Goal: Task Accomplishment & Management: Complete application form

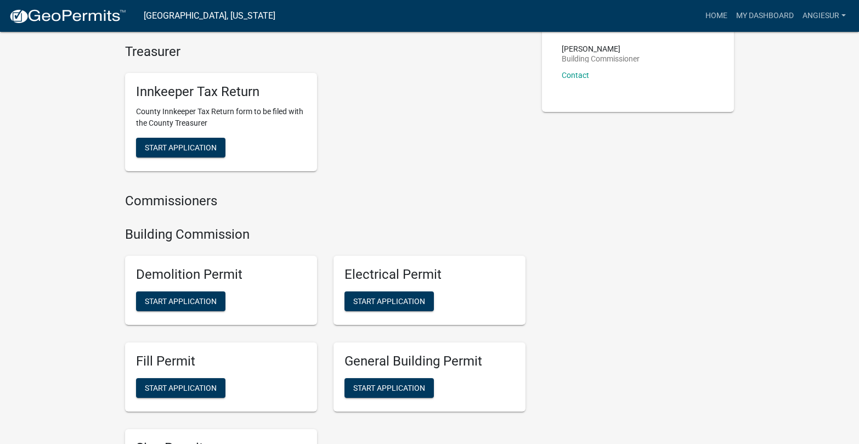
scroll to position [494, 0]
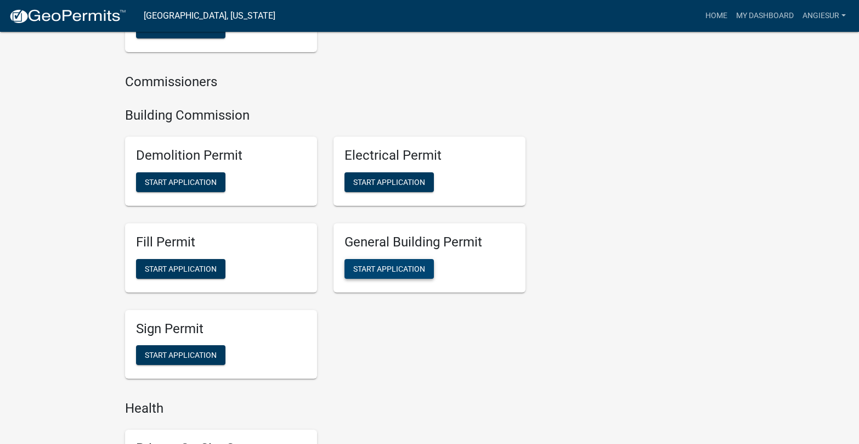
click at [405, 269] on span "Start Application" at bounding box center [389, 268] width 72 height 9
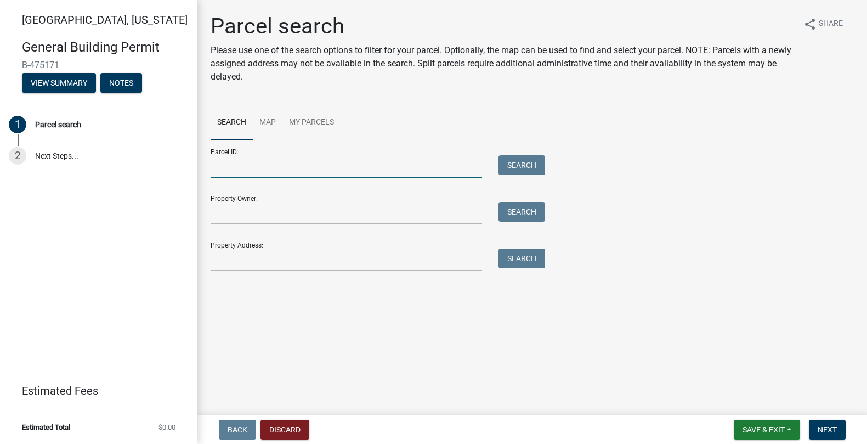
click at [224, 161] on input "Parcel ID:" at bounding box center [346, 166] width 271 height 22
paste input "79-03-20-402-012.000-017"
type input "79-03-20-402-012.000-017"
click at [513, 168] on button "Search" at bounding box center [521, 165] width 47 height 20
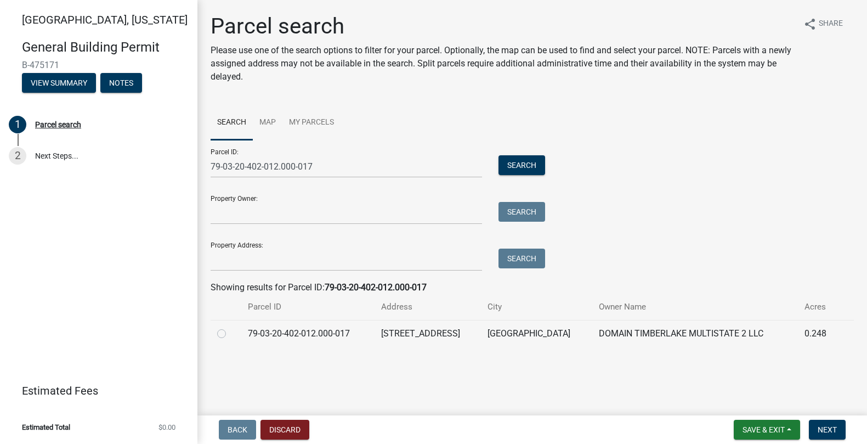
click at [230, 327] on label at bounding box center [230, 327] width 0 height 0
click at [230, 333] on input "radio" at bounding box center [233, 330] width 7 height 7
radio input "true"
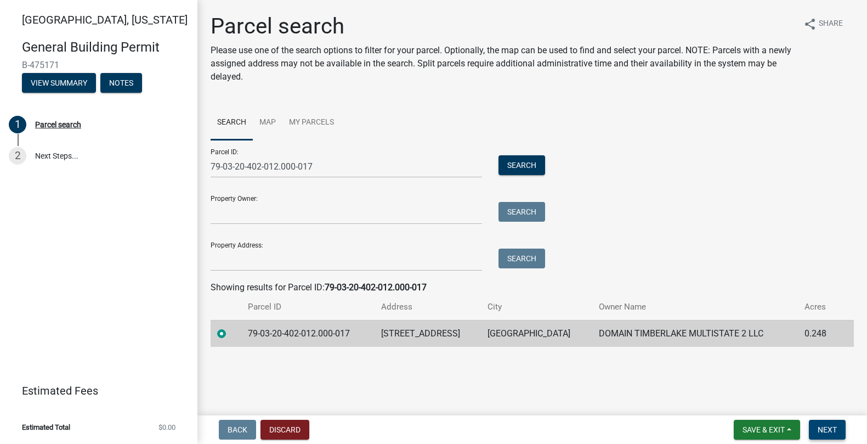
click at [820, 428] on span "Next" at bounding box center [827, 429] width 19 height 9
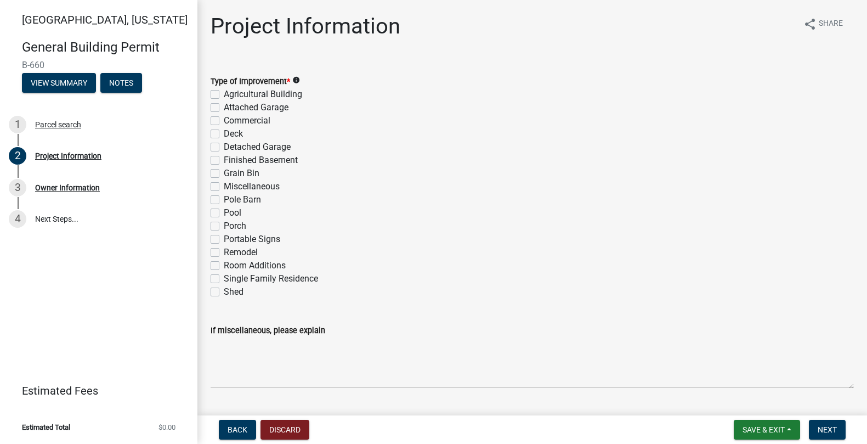
click at [469, 227] on div "Porch" at bounding box center [532, 225] width 643 height 13
click at [224, 275] on label "Single Family Residence" at bounding box center [271, 278] width 94 height 13
click at [224, 275] on input "Single Family Residence" at bounding box center [227, 275] width 7 height 7
checkbox input "true"
checkbox input "false"
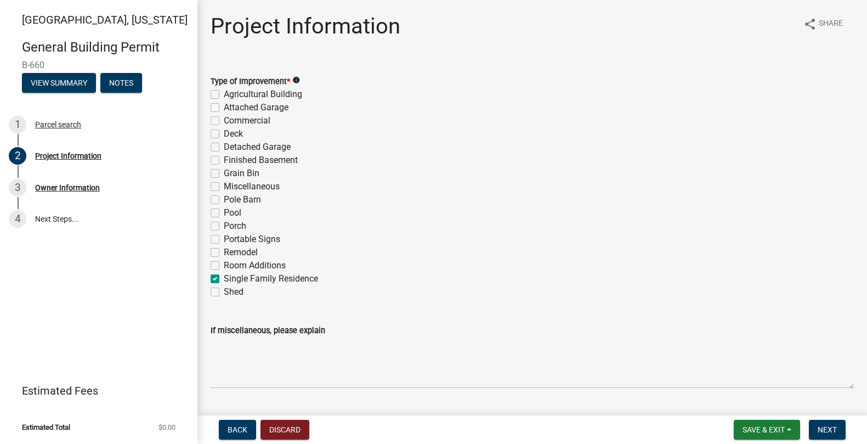
checkbox input "false"
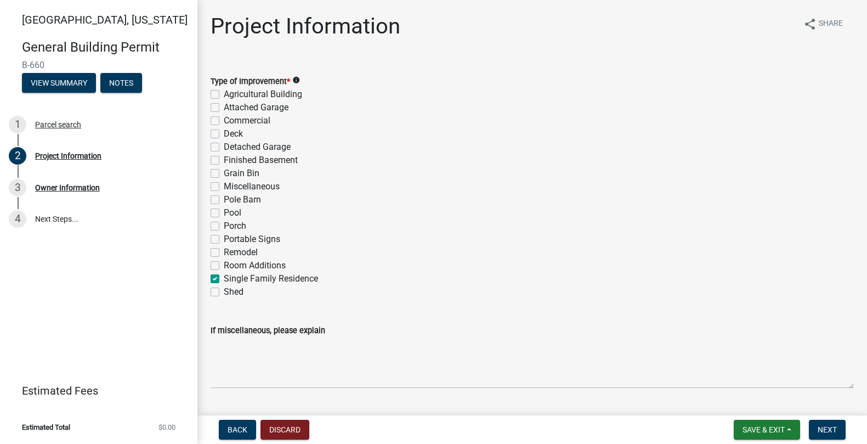
checkbox input "false"
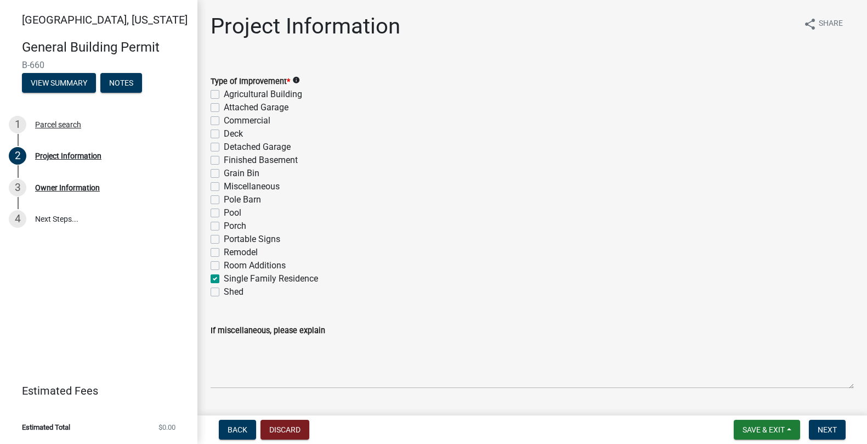
checkbox input "false"
checkbox input "true"
checkbox input "false"
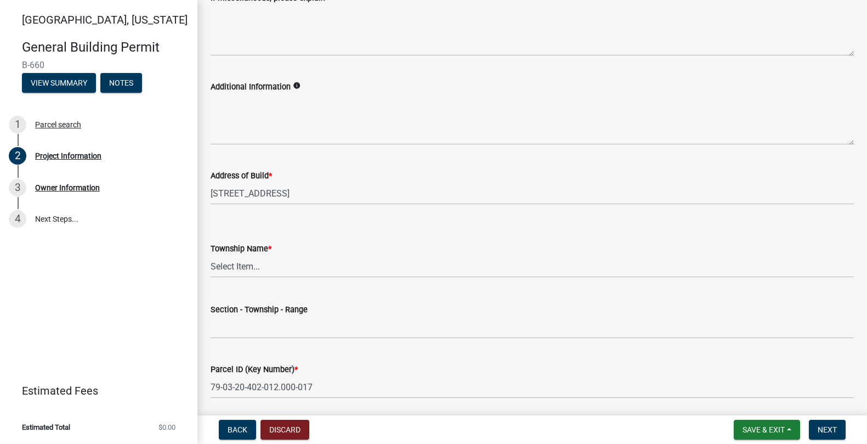
scroll to position [384, 0]
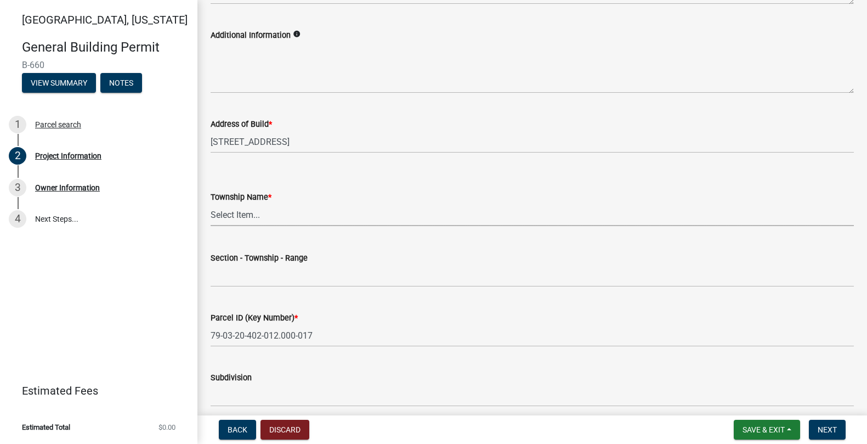
click at [237, 208] on select "Select Item... [PERSON_NAME] [PERSON_NAME] [GEOGRAPHIC_DATA][PERSON_NAME] Tippe…" at bounding box center [532, 214] width 643 height 22
click at [211, 203] on select "Select Item... [PERSON_NAME] [PERSON_NAME] [GEOGRAPHIC_DATA][PERSON_NAME] Tippe…" at bounding box center [532, 214] width 643 height 22
select select "284065a8-e45b-4e27-8ad0-db61958597b9"
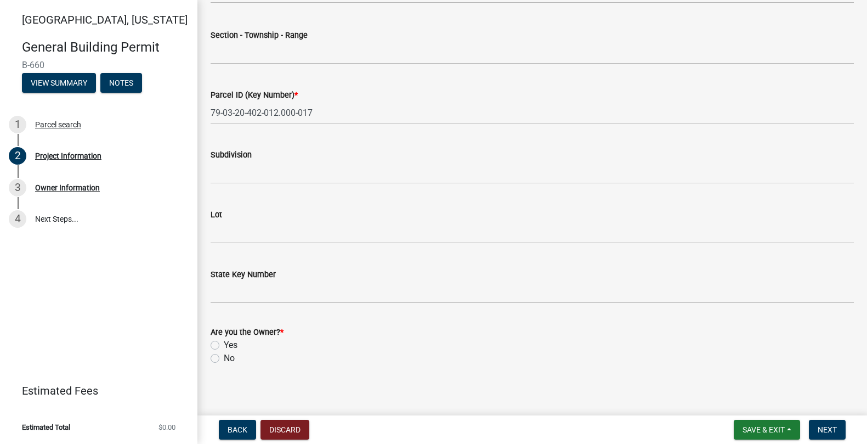
scroll to position [613, 0]
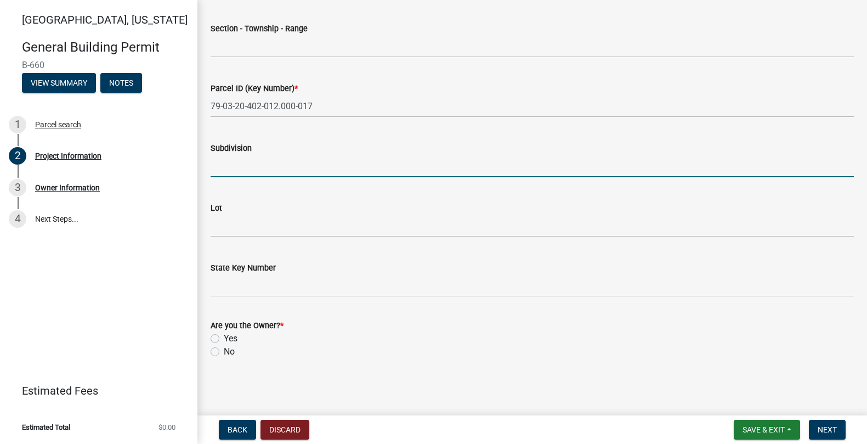
click at [214, 169] on input "Subdivision" at bounding box center [532, 166] width 643 height 22
type input "The Preserve Section 1"
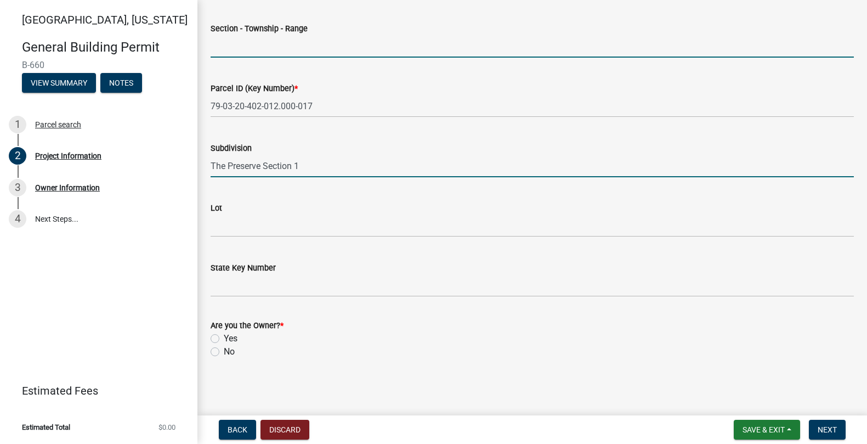
type input "20-24-4"
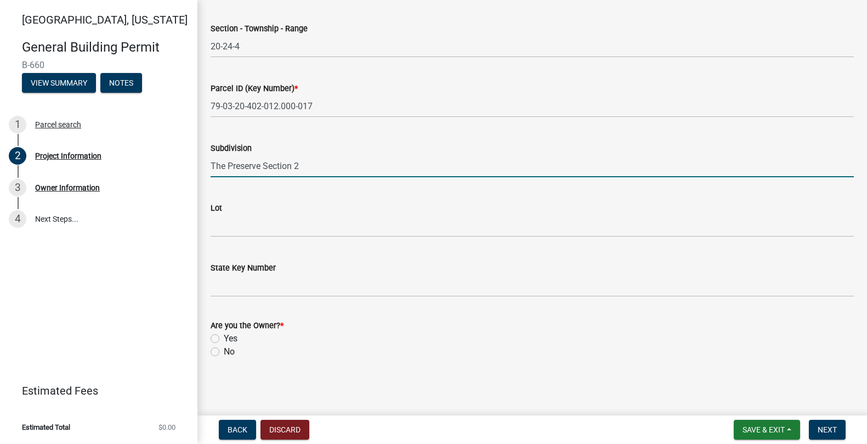
type input "The Preserve Section 2"
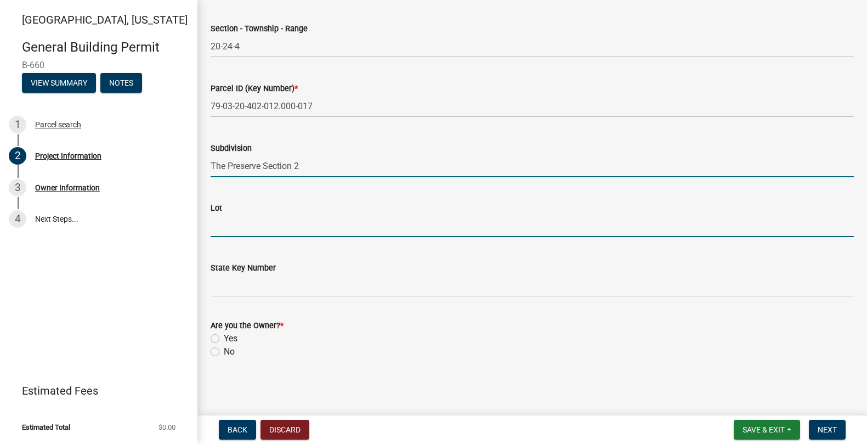
click at [227, 226] on input "Lot" at bounding box center [532, 225] width 643 height 22
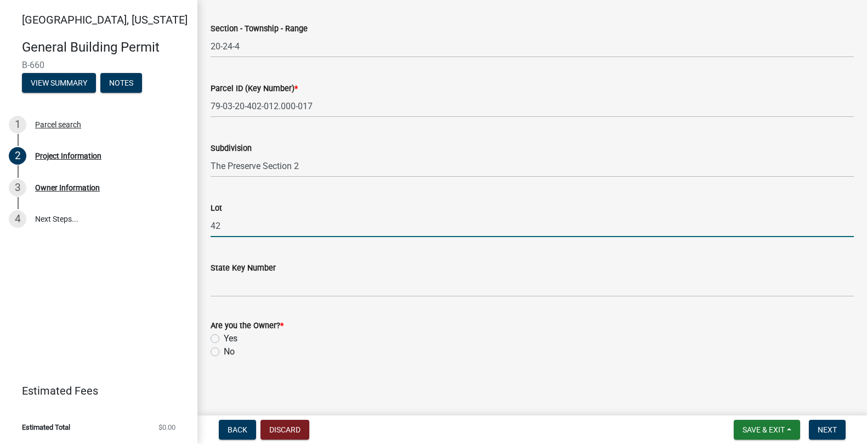
type input "42"
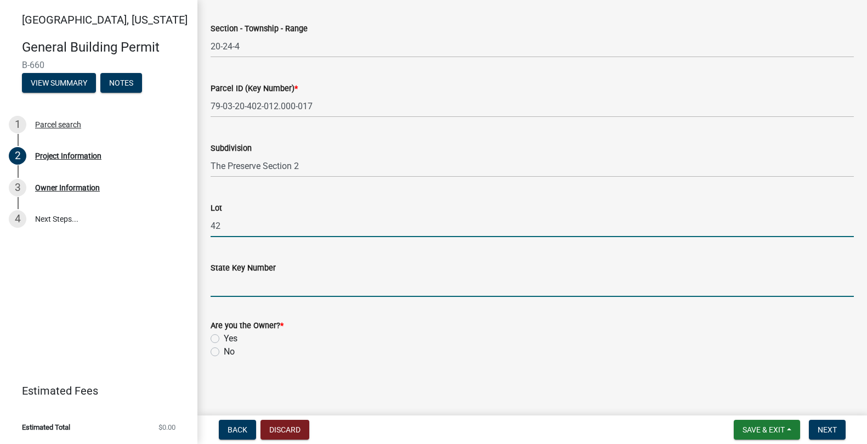
click at [331, 296] on input "State Key Number" at bounding box center [532, 285] width 643 height 22
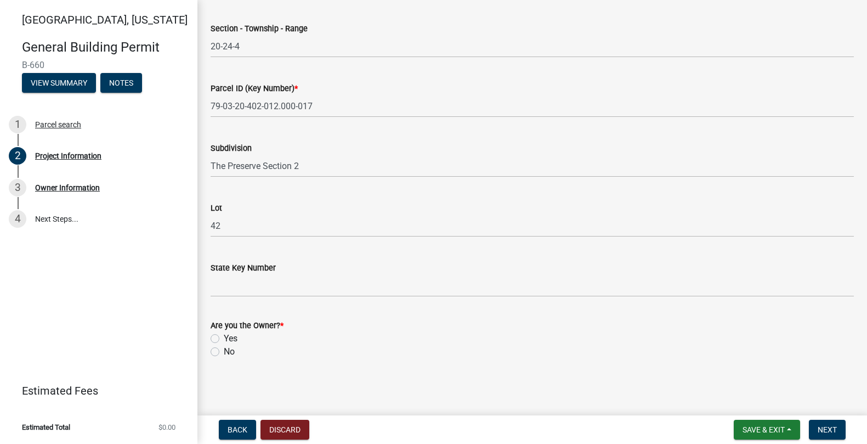
click at [224, 340] on label "Yes" at bounding box center [231, 338] width 14 height 13
click at [224, 339] on input "Yes" at bounding box center [227, 335] width 7 height 7
radio input "true"
click at [832, 431] on span "Next" at bounding box center [827, 429] width 19 height 9
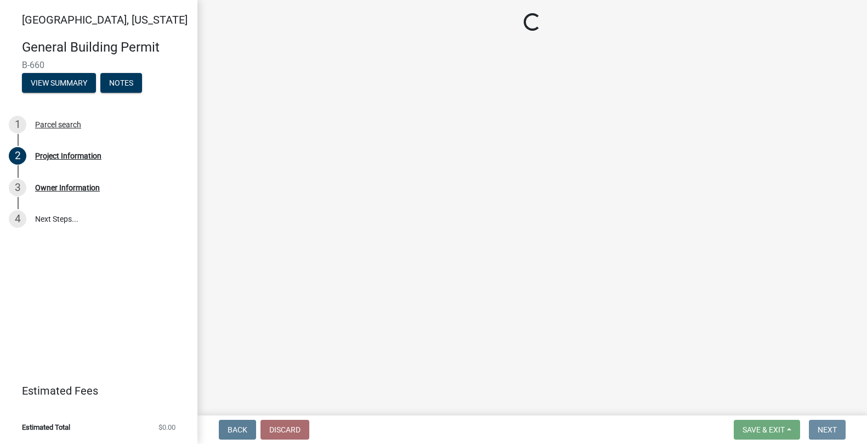
scroll to position [0, 0]
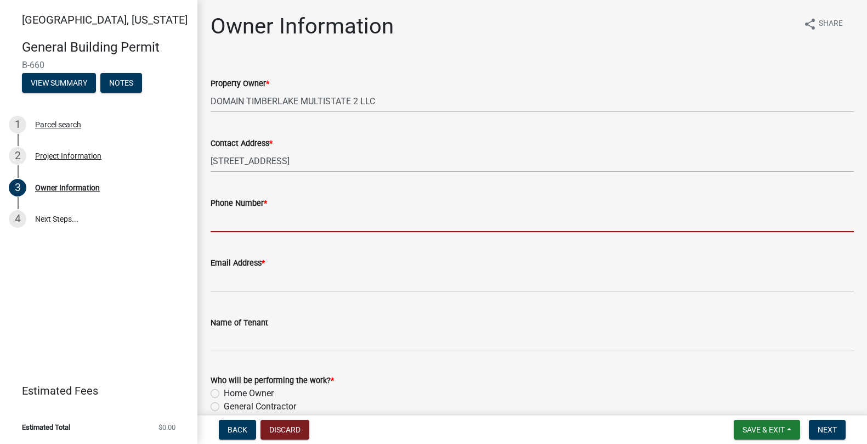
click at [222, 221] on input "Phone Number *" at bounding box center [532, 220] width 643 height 22
type input "3178421875"
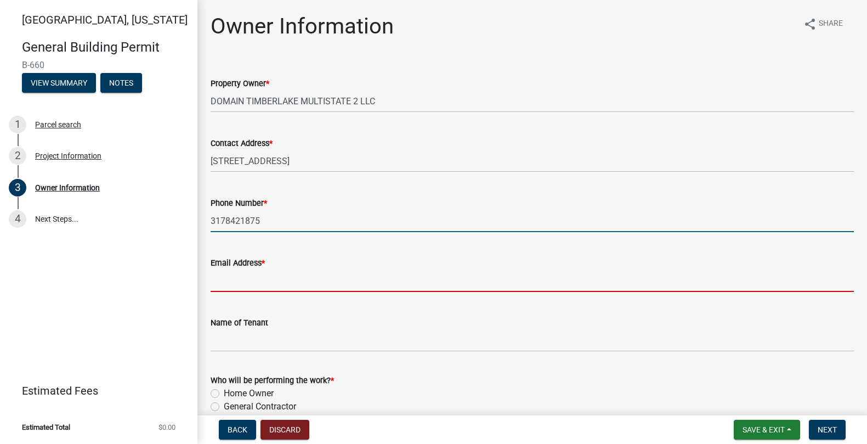
type input "[EMAIL_ADDRESS][DOMAIN_NAME]"
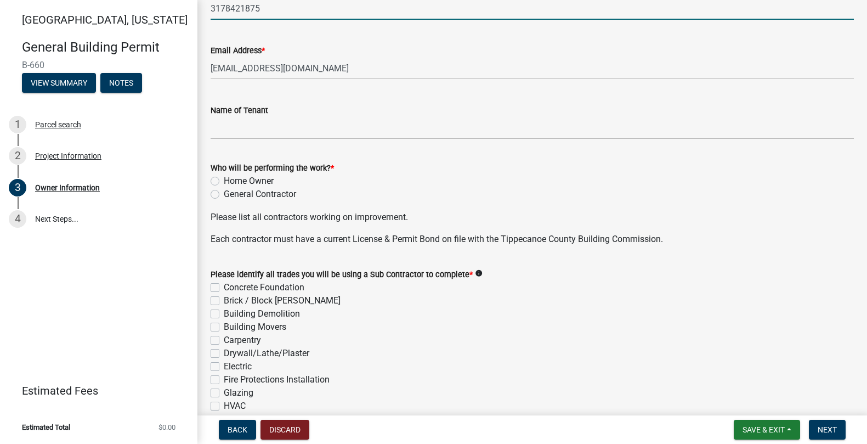
scroll to position [219, 0]
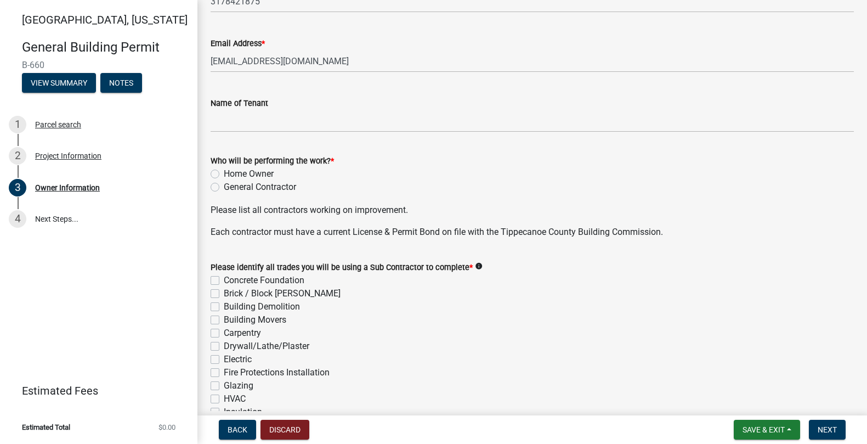
click at [224, 188] on label "General Contractor" at bounding box center [260, 186] width 72 height 13
click at [224, 188] on input "General Contractor" at bounding box center [227, 183] width 7 height 7
radio input "true"
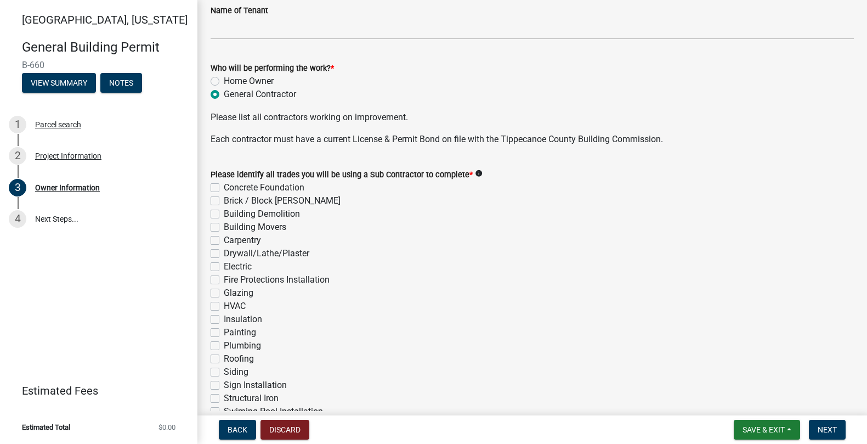
scroll to position [384, 0]
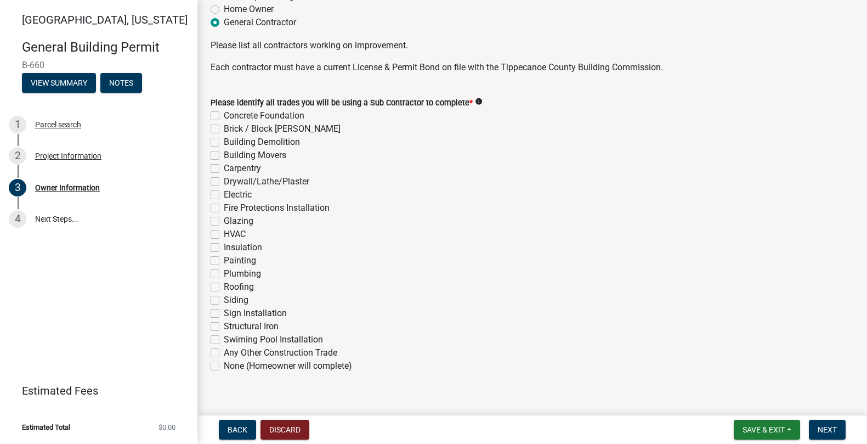
click at [224, 112] on label "Concrete Foundation" at bounding box center [264, 115] width 81 height 13
click at [224, 112] on input "Concrete Foundation" at bounding box center [227, 112] width 7 height 7
checkbox input "true"
checkbox input "false"
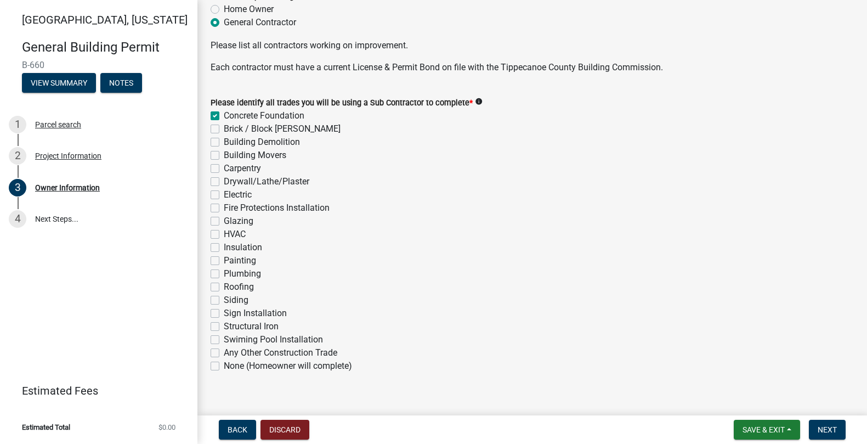
checkbox input "false"
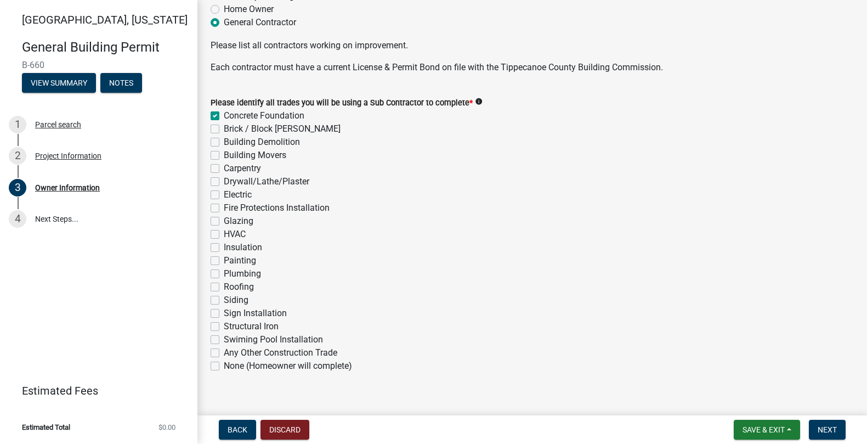
checkbox input "false"
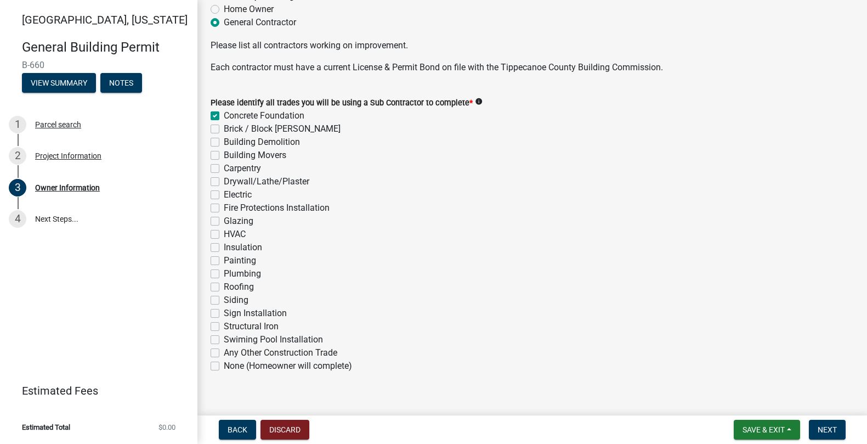
checkbox input "false"
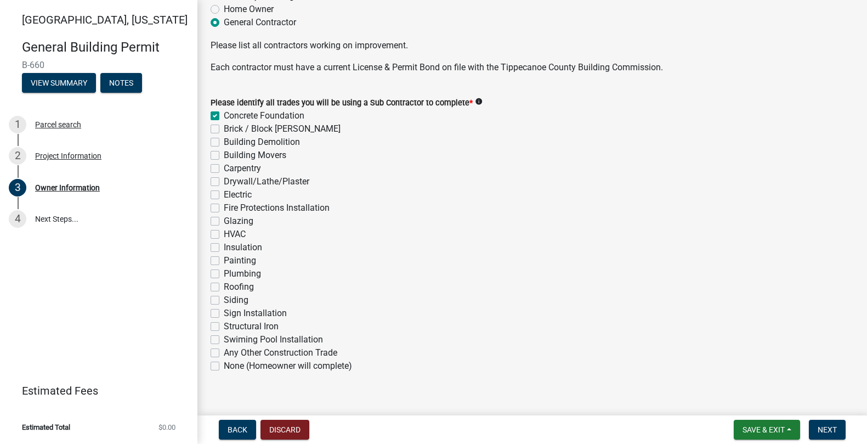
checkbox input "false"
click at [224, 127] on label "Brick / Block [PERSON_NAME]" at bounding box center [282, 128] width 117 height 13
click at [224, 127] on input "Brick / Block [PERSON_NAME]" at bounding box center [227, 125] width 7 height 7
checkbox input "true"
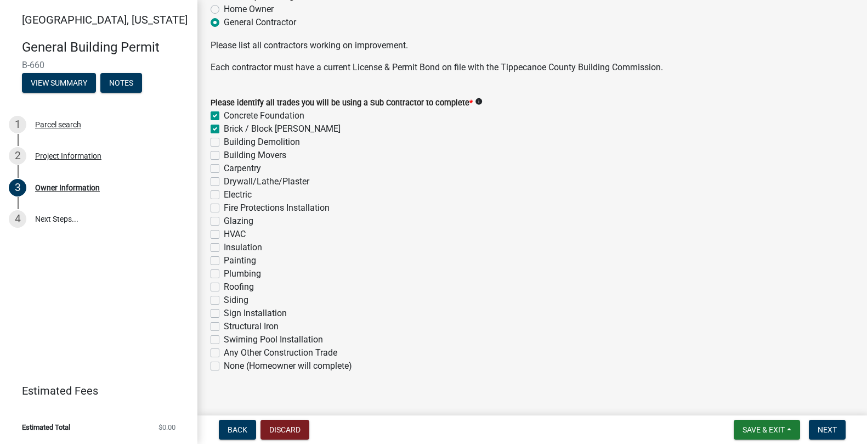
checkbox input "true"
checkbox input "false"
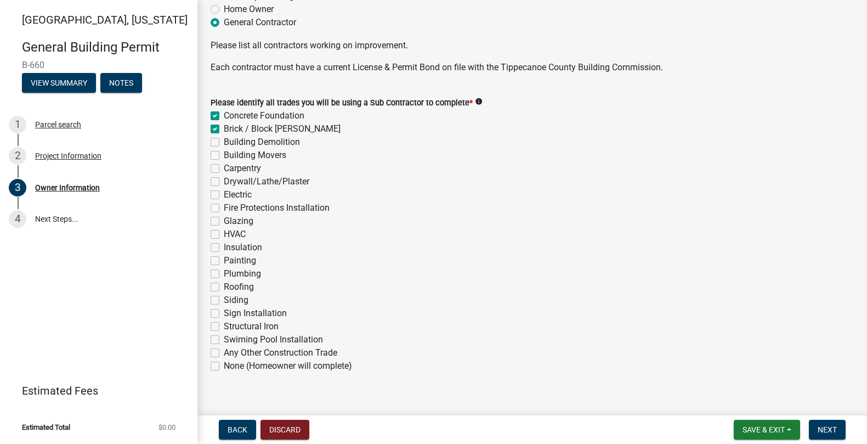
checkbox input "false"
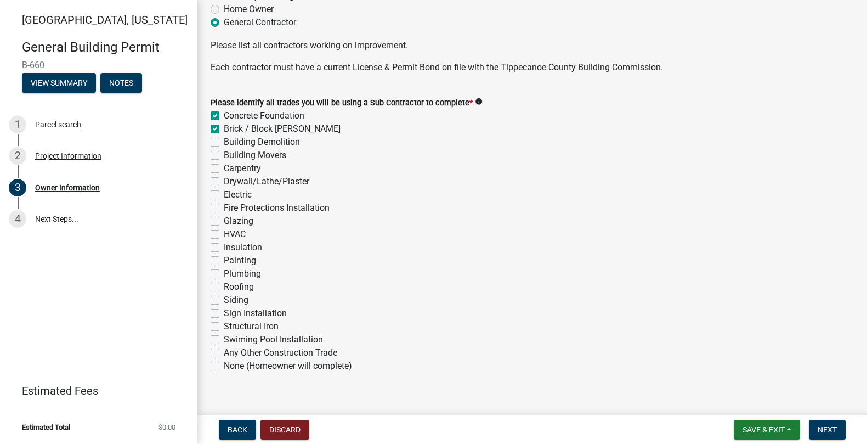
checkbox input "false"
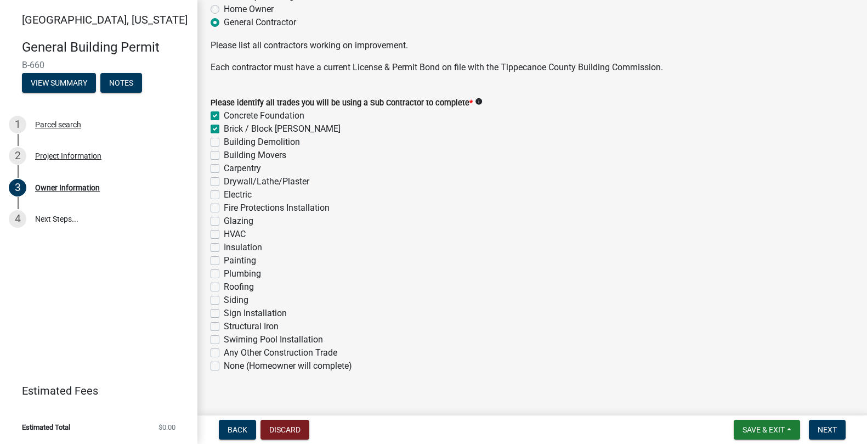
checkbox input "false"
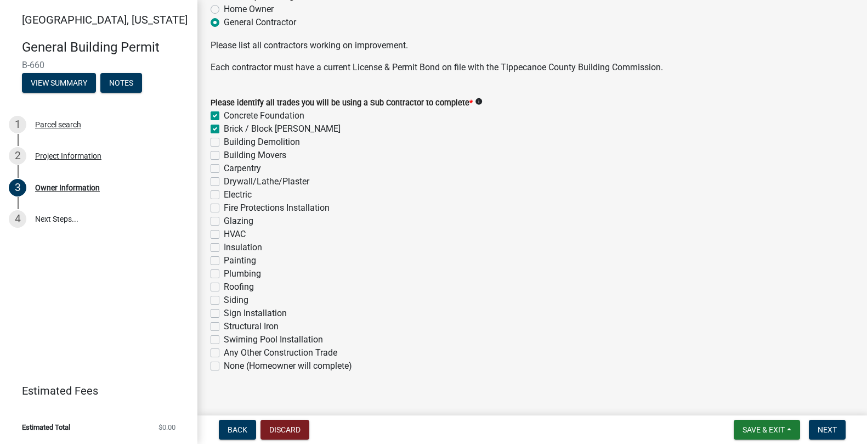
click at [224, 170] on label "Carpentry" at bounding box center [242, 168] width 37 height 13
click at [224, 169] on input "Carpentry" at bounding box center [227, 165] width 7 height 7
checkbox input "true"
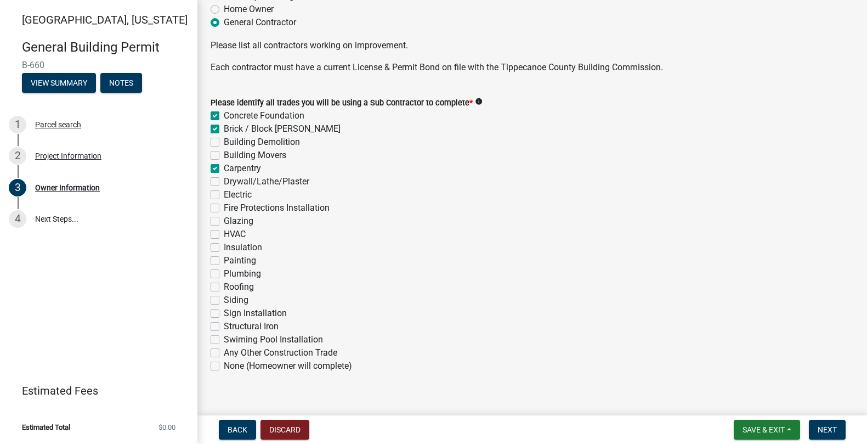
checkbox input "false"
checkbox input "true"
checkbox input "false"
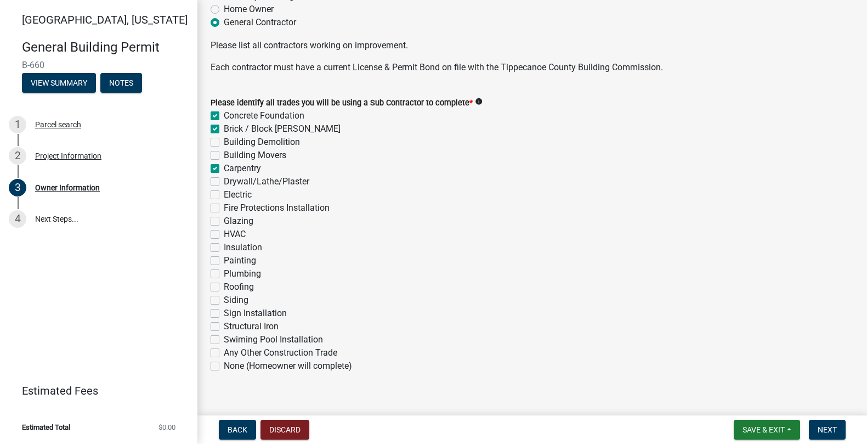
checkbox input "false"
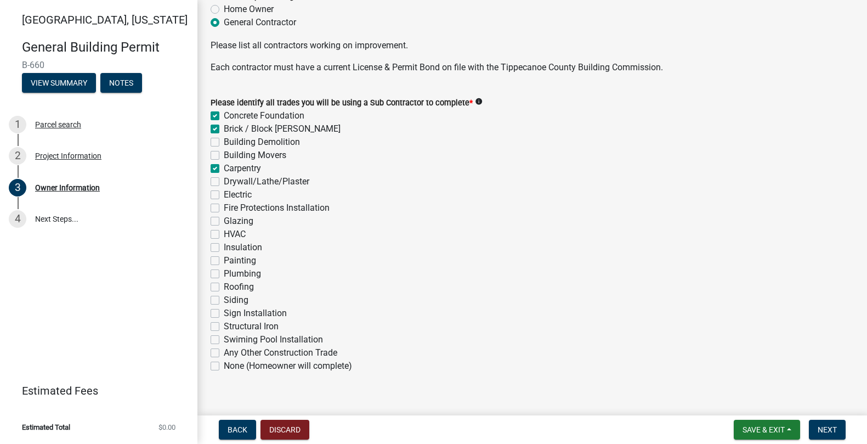
checkbox input "false"
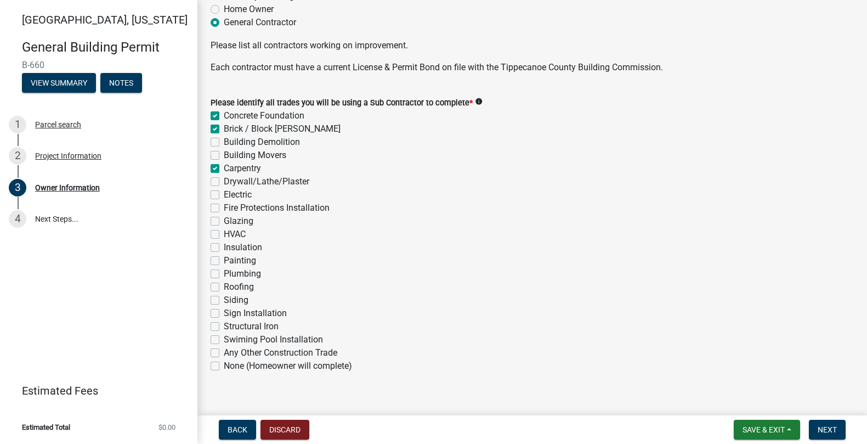
checkbox input "false"
click at [224, 181] on label "Drywall/Lathe/Plaster" at bounding box center [267, 181] width 86 height 13
click at [224, 181] on input "Drywall/Lathe/Plaster" at bounding box center [227, 178] width 7 height 7
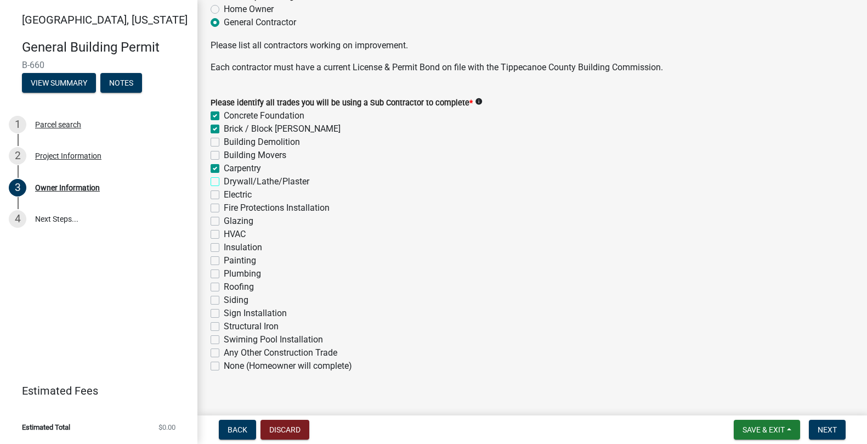
checkbox input "true"
checkbox input "false"
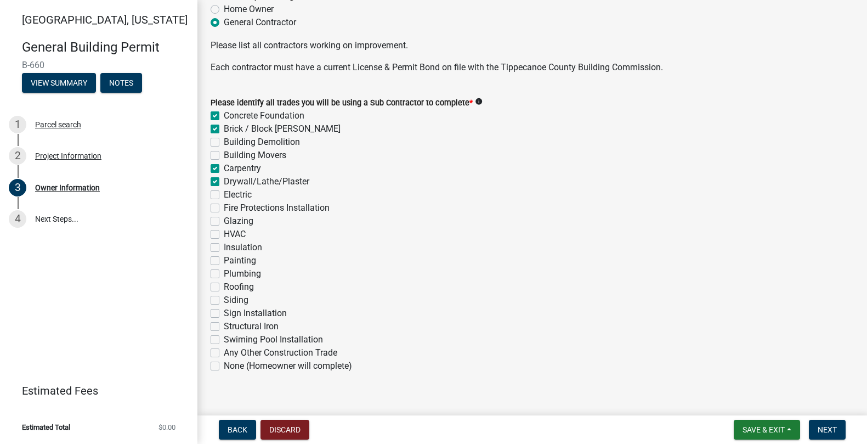
checkbox input "true"
checkbox input "false"
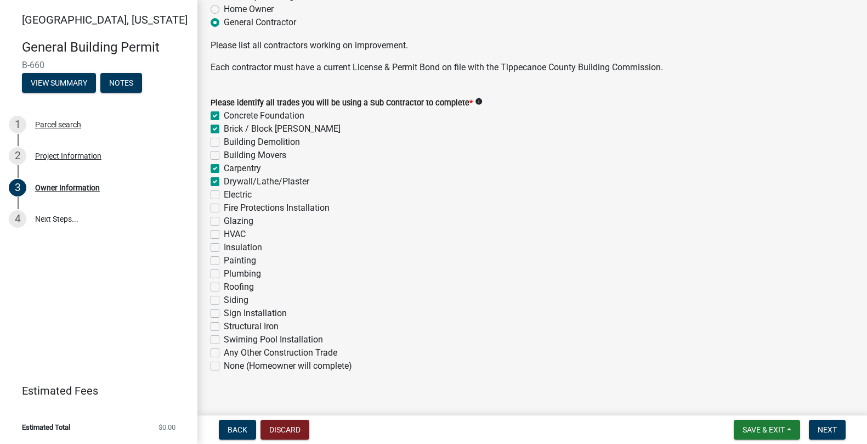
checkbox input "false"
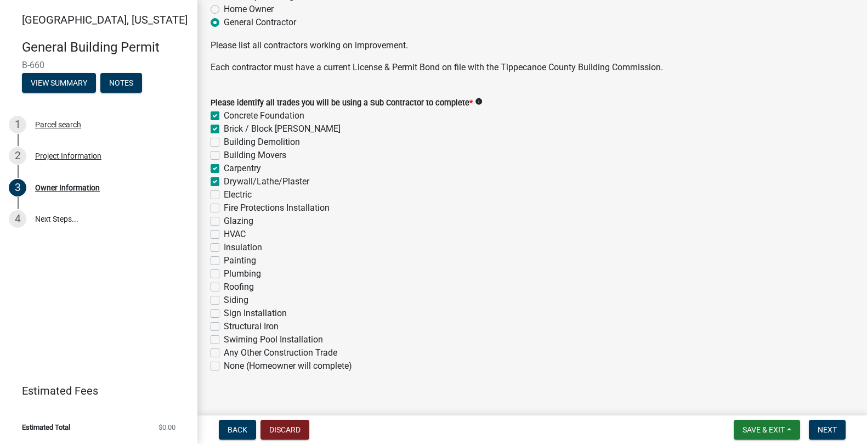
checkbox input "false"
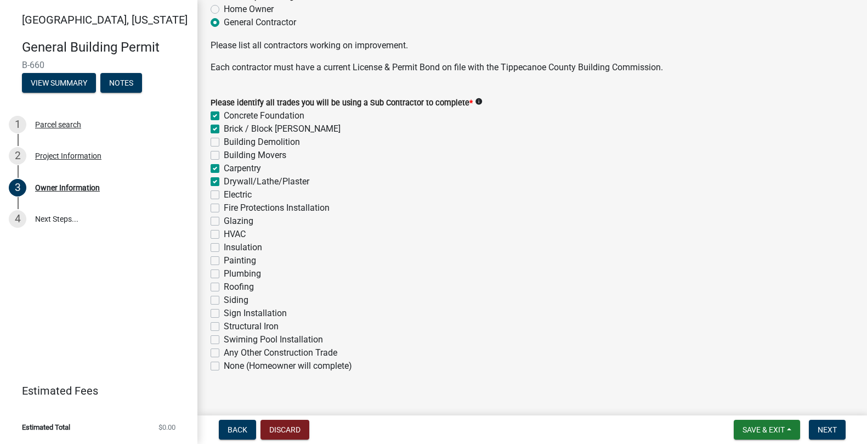
checkbox input "false"
click at [224, 195] on label "Electric" at bounding box center [238, 194] width 28 height 13
click at [224, 195] on input "Electric" at bounding box center [227, 191] width 7 height 7
checkbox input "true"
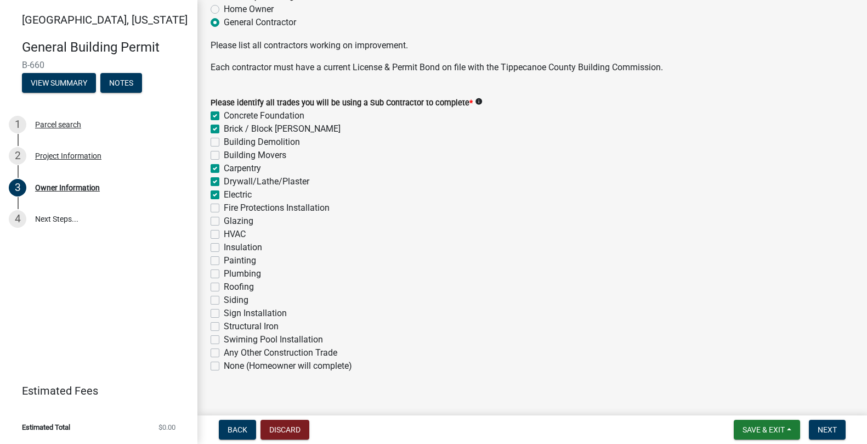
checkbox input "true"
checkbox input "false"
checkbox input "true"
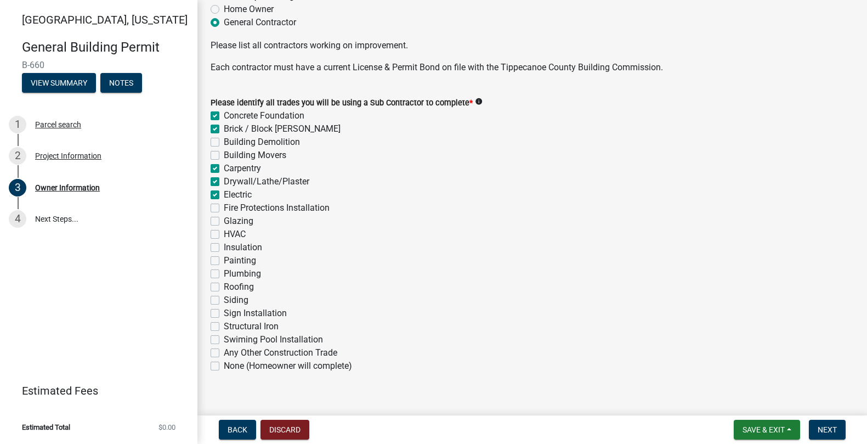
checkbox input "true"
checkbox input "false"
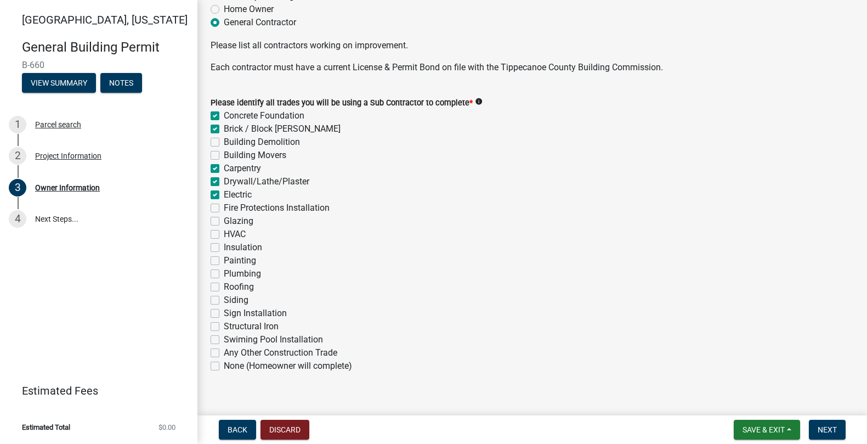
checkbox input "false"
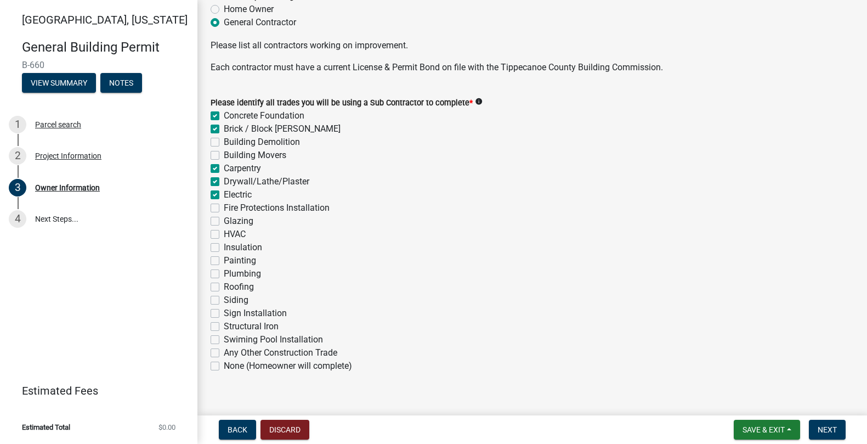
checkbox input "false"
click at [224, 236] on label "HVAC" at bounding box center [235, 234] width 22 height 13
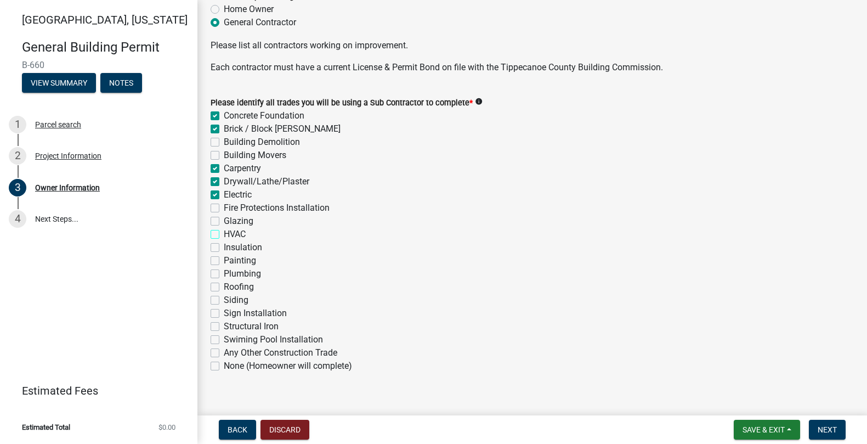
click at [224, 235] on input "HVAC" at bounding box center [227, 231] width 7 height 7
checkbox input "true"
checkbox input "false"
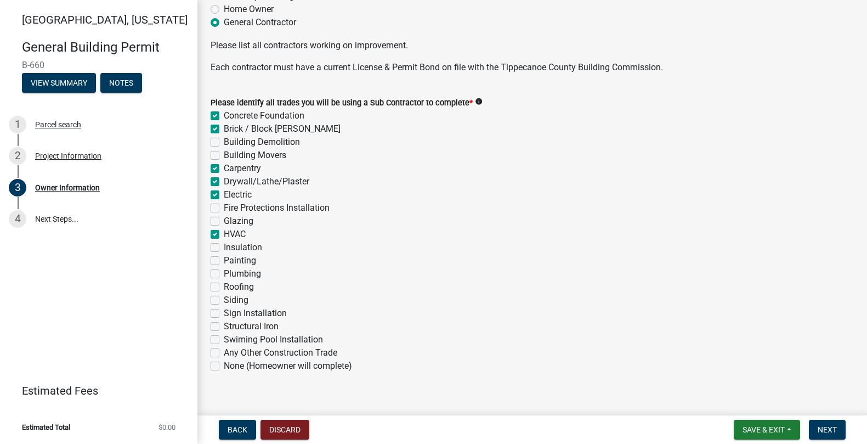
checkbox input "false"
checkbox input "true"
checkbox input "false"
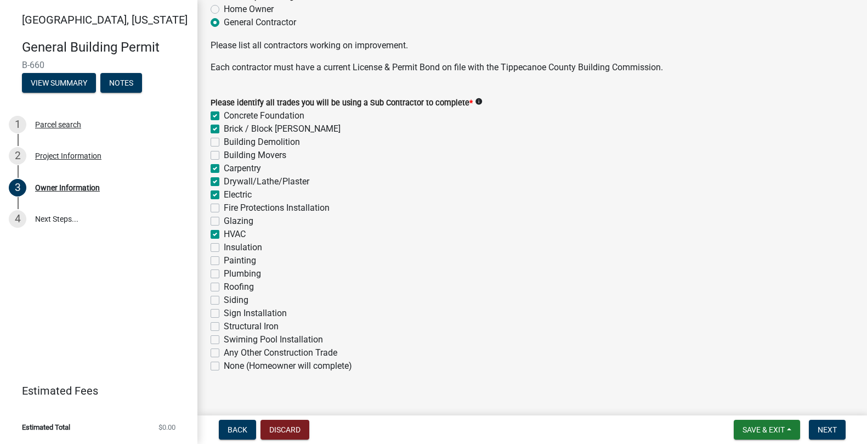
checkbox input "false"
checkbox input "true"
checkbox input "false"
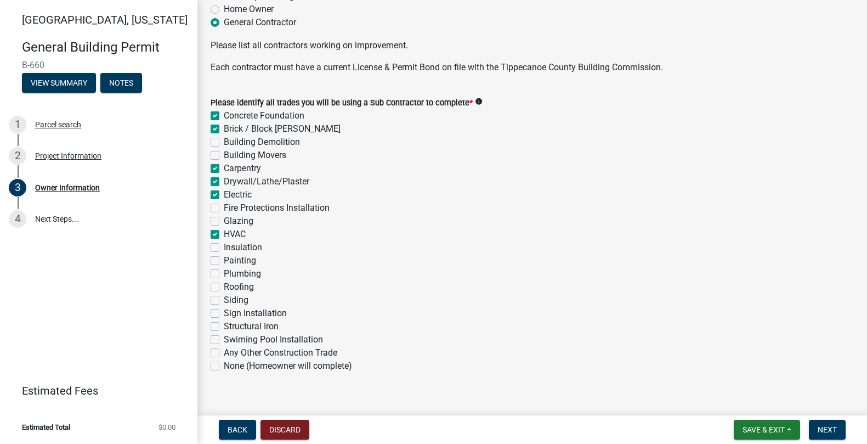
checkbox input "false"
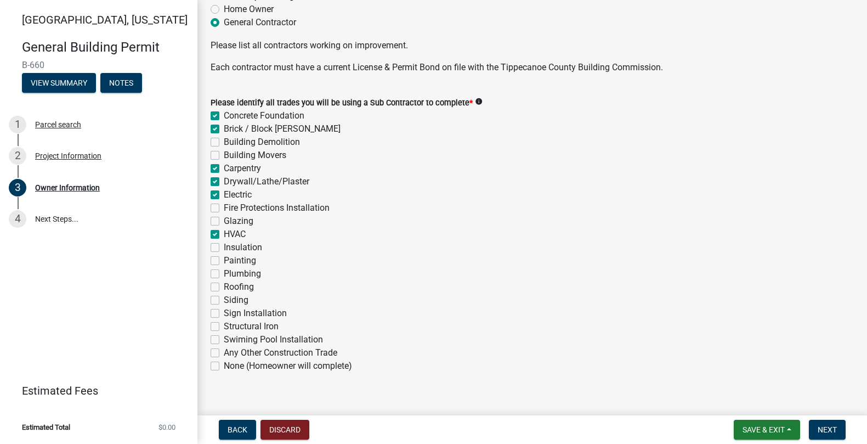
checkbox input "false"
click at [224, 249] on label "Insulation" at bounding box center [243, 247] width 38 height 13
click at [224, 248] on input "Insulation" at bounding box center [227, 244] width 7 height 7
checkbox input "true"
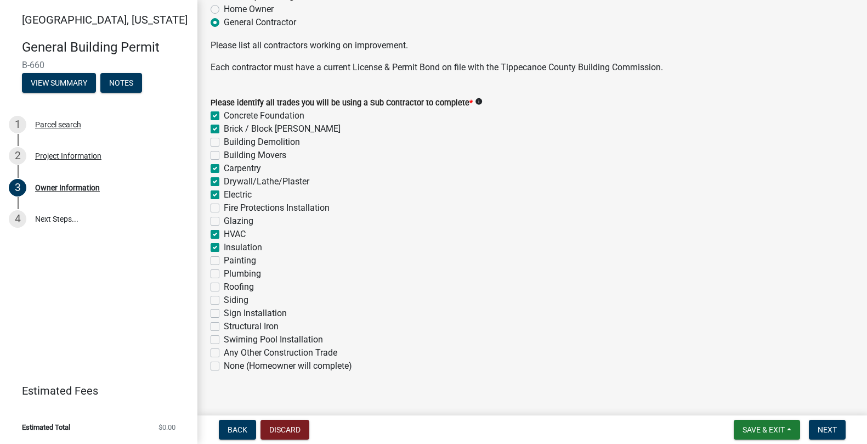
checkbox input "true"
checkbox input "false"
checkbox input "true"
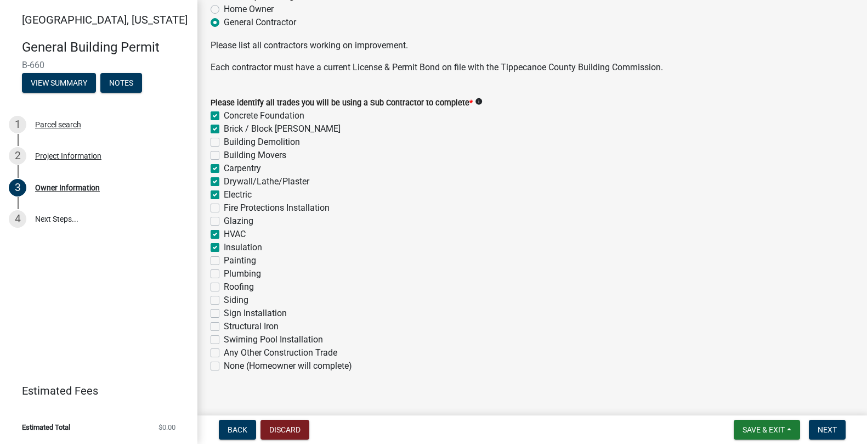
checkbox input "true"
checkbox input "false"
checkbox input "true"
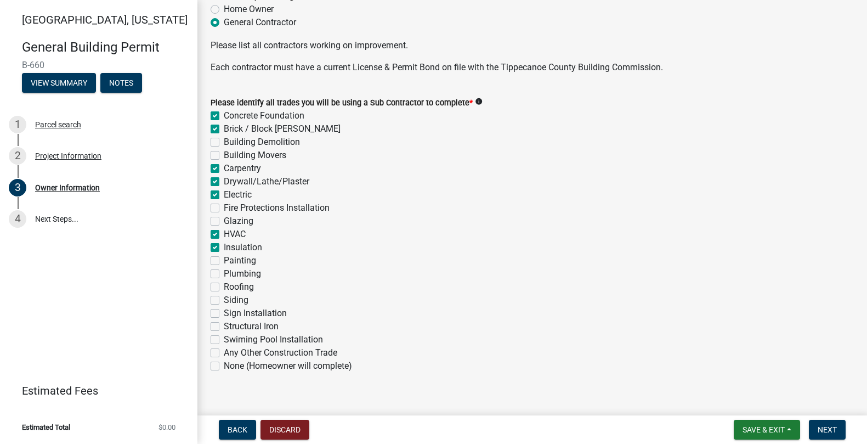
checkbox input "true"
checkbox input "false"
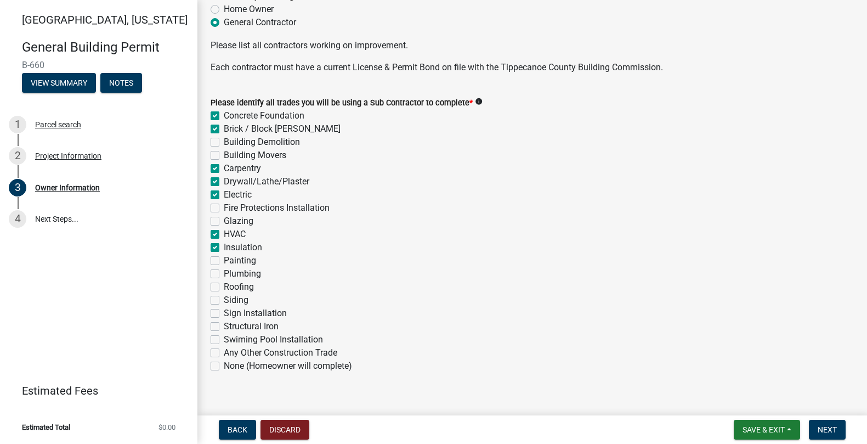
checkbox input "false"
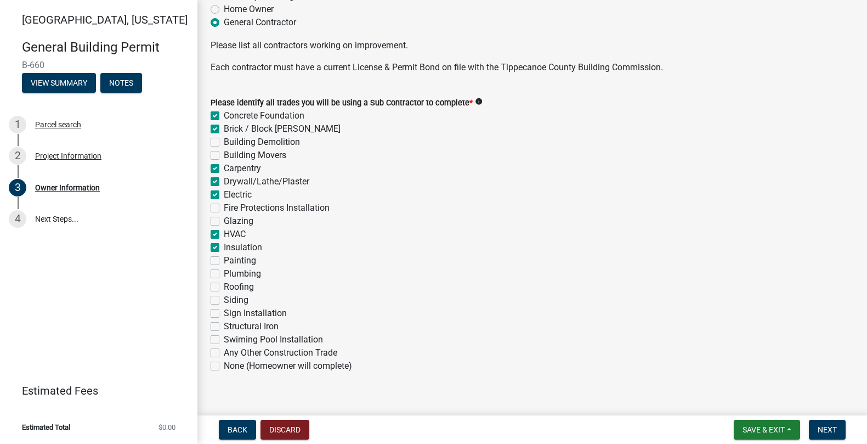
click at [224, 264] on label "Painting" at bounding box center [240, 260] width 32 height 13
click at [224, 261] on input "Painting" at bounding box center [227, 257] width 7 height 7
checkbox input "true"
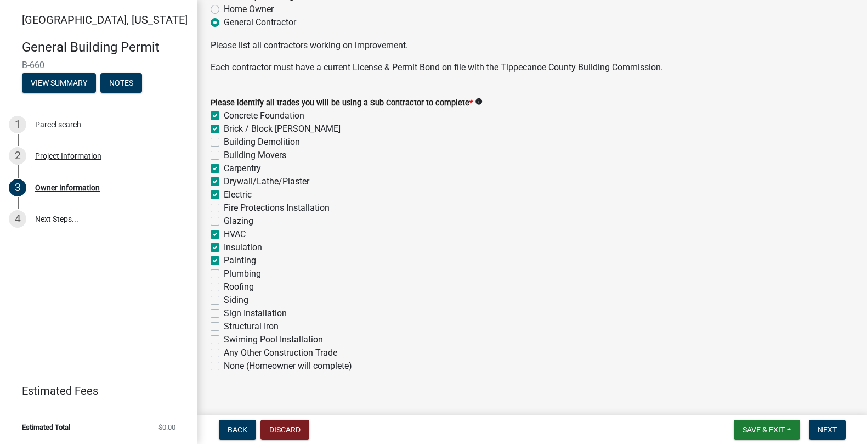
checkbox input "false"
checkbox input "true"
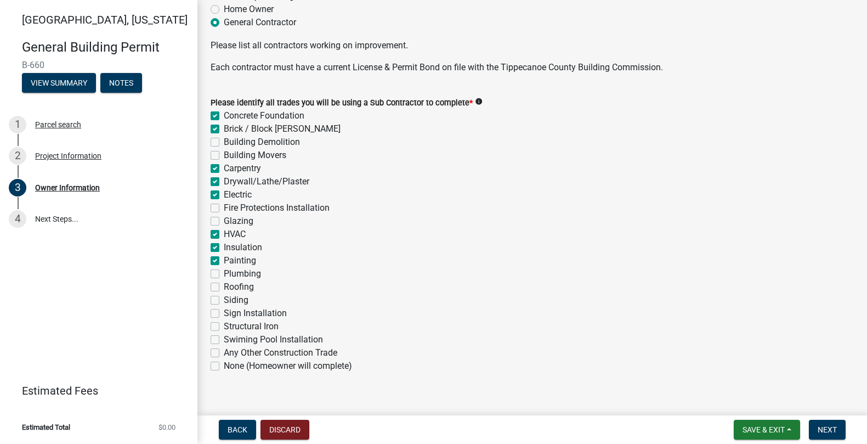
checkbox input "false"
checkbox input "true"
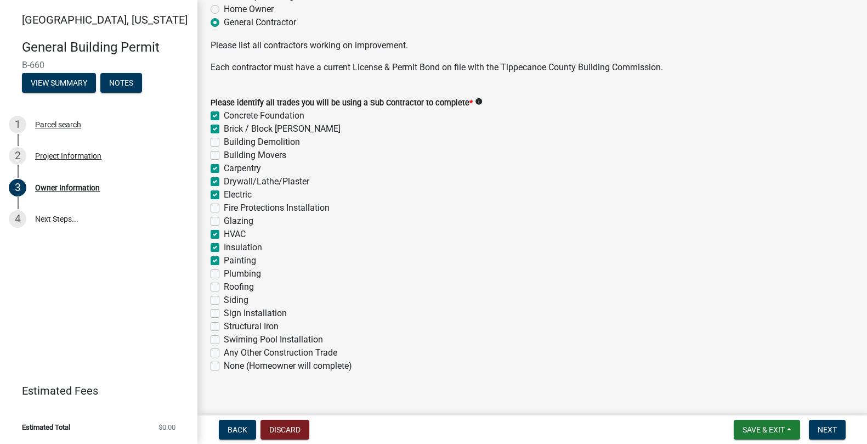
checkbox input "false"
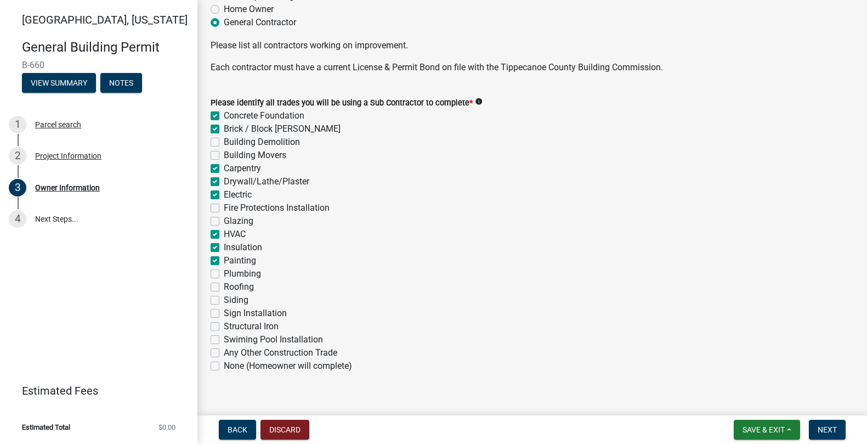
checkbox input "false"
click at [224, 275] on label "Plumbing" at bounding box center [242, 273] width 37 height 13
click at [224, 274] on input "Plumbing" at bounding box center [227, 270] width 7 height 7
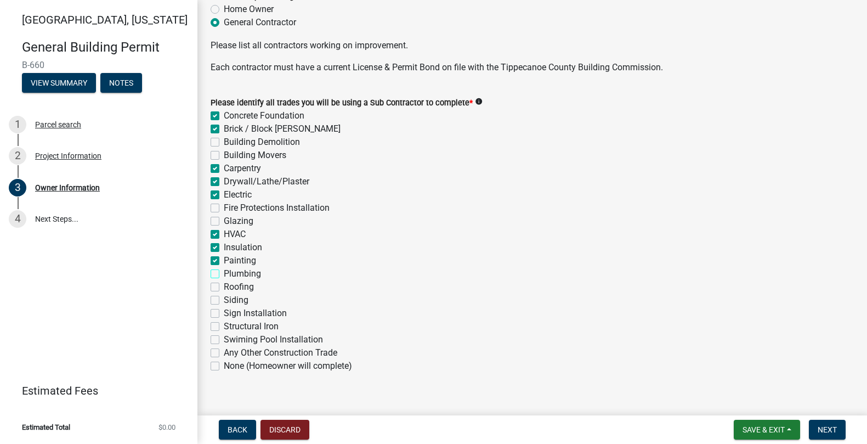
checkbox input "true"
checkbox input "false"
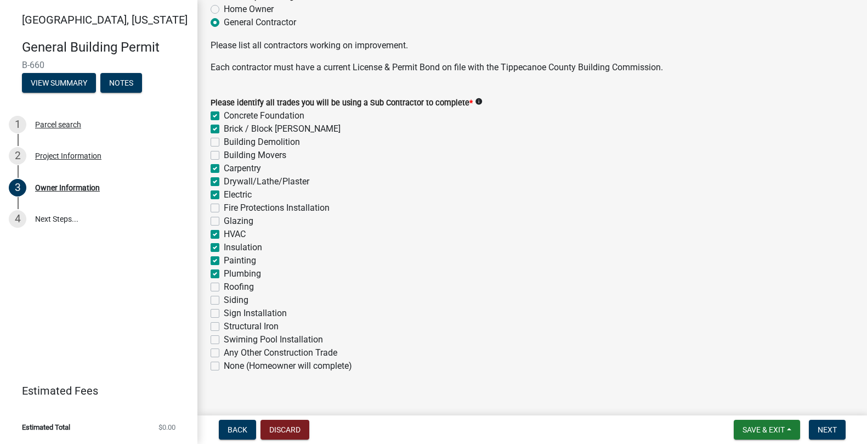
click at [224, 287] on label "Roofing" at bounding box center [239, 286] width 30 height 13
click at [224, 287] on input "Roofing" at bounding box center [227, 283] width 7 height 7
click at [224, 301] on label "Siding" at bounding box center [236, 299] width 25 height 13
click at [224, 301] on input "Siding" at bounding box center [227, 296] width 7 height 7
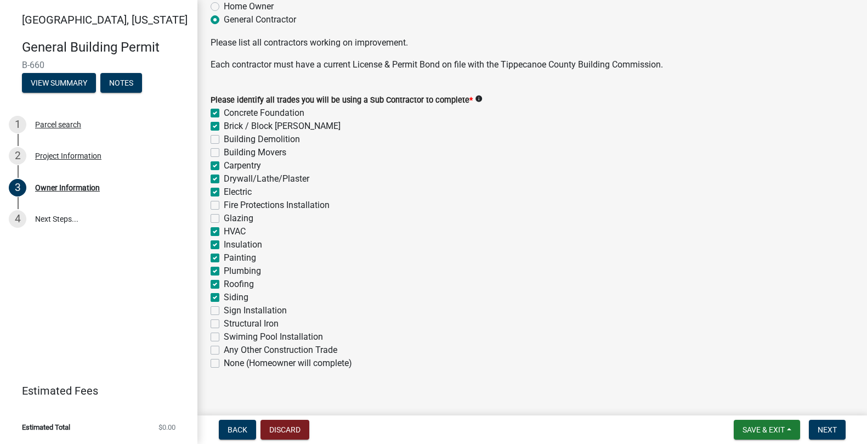
scroll to position [398, 0]
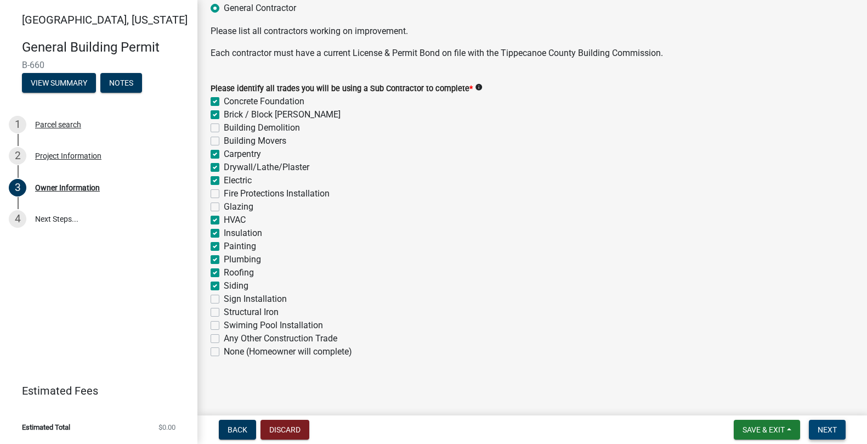
click at [825, 423] on button "Next" at bounding box center [827, 430] width 37 height 20
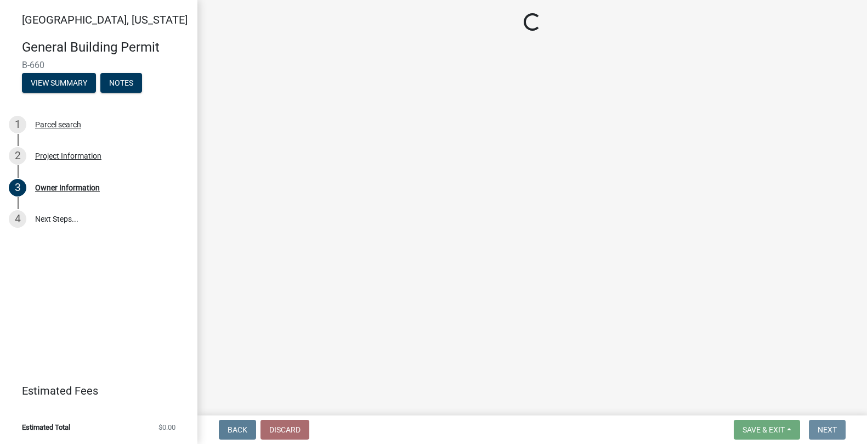
scroll to position [0, 0]
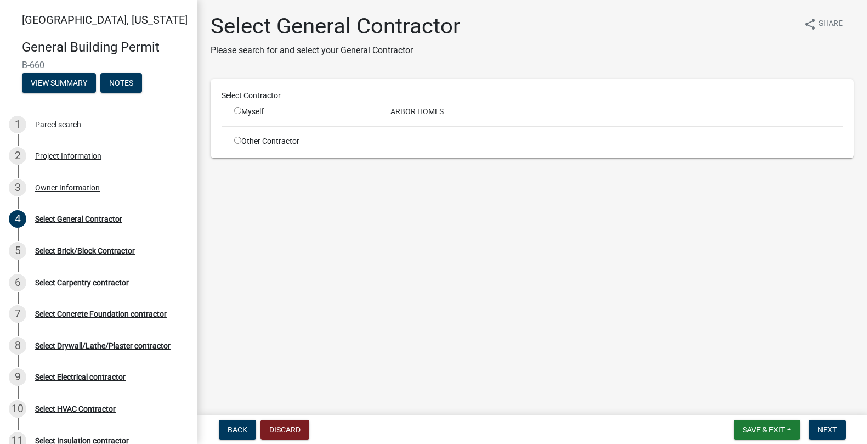
click at [234, 108] on input "radio" at bounding box center [237, 110] width 7 height 7
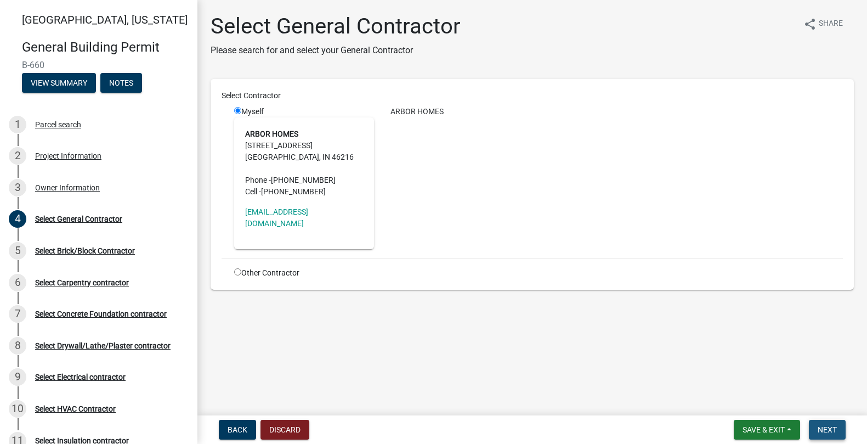
click at [835, 430] on span "Next" at bounding box center [827, 429] width 19 height 9
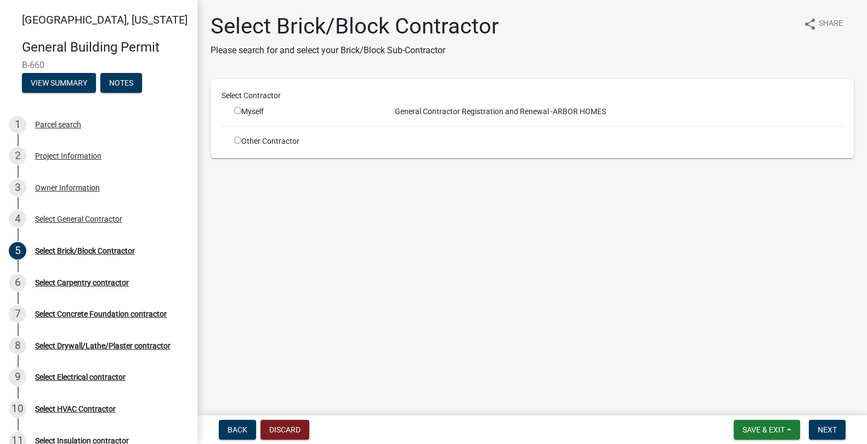
click at [236, 140] on input "radio" at bounding box center [237, 140] width 7 height 7
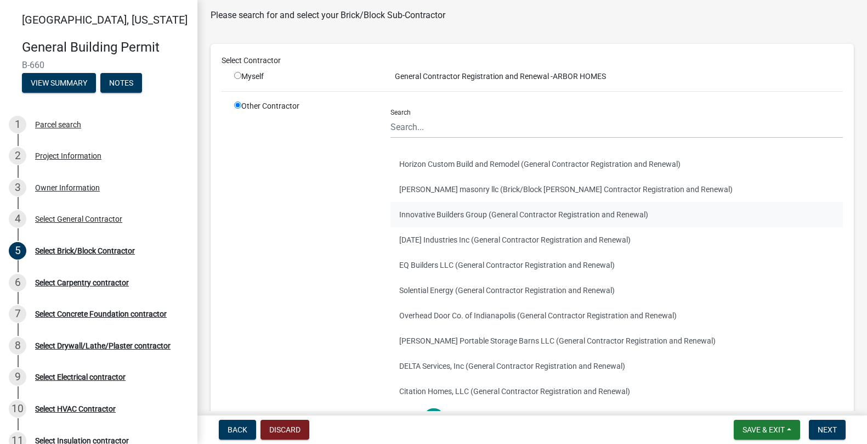
scroll to position [55, 0]
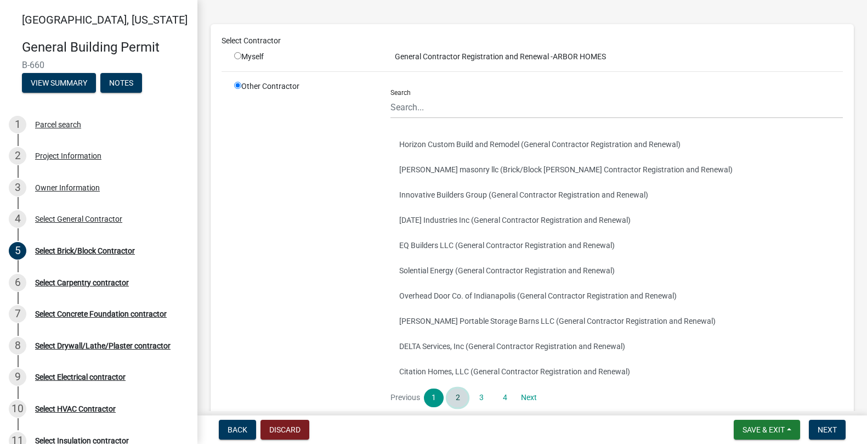
click at [459, 399] on link "2" at bounding box center [457, 397] width 20 height 19
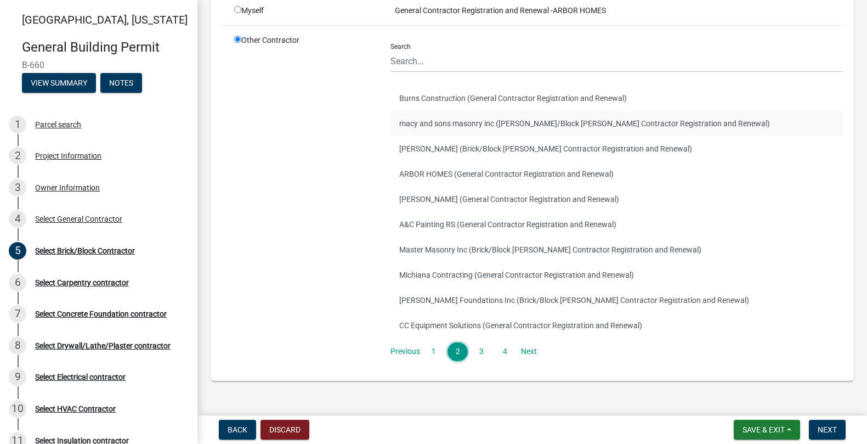
scroll to position [122, 0]
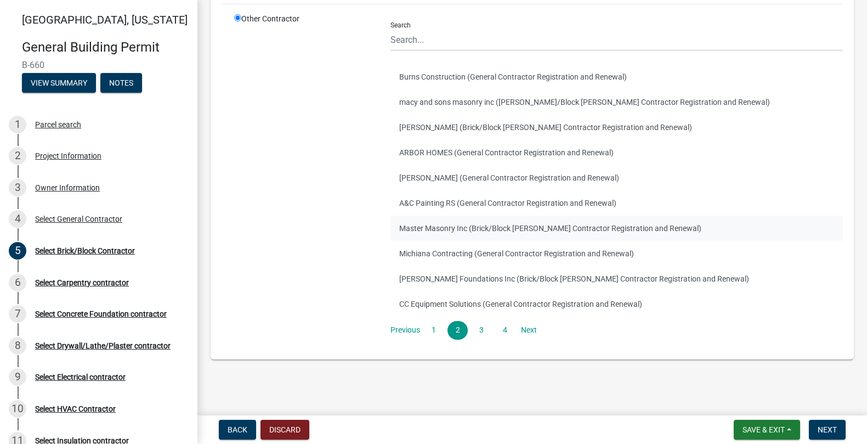
click at [446, 224] on button "Master Masonry Inc (Brick/Block [PERSON_NAME] Contractor Registration and Renew…" at bounding box center [616, 228] width 452 height 25
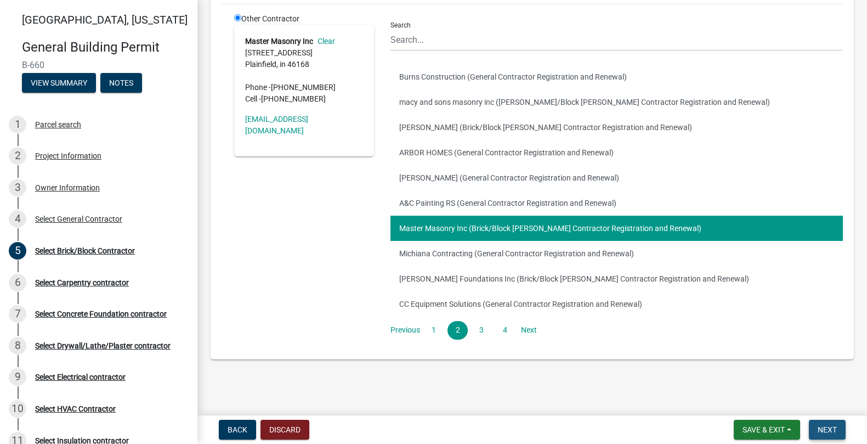
click at [821, 430] on span "Next" at bounding box center [827, 429] width 19 height 9
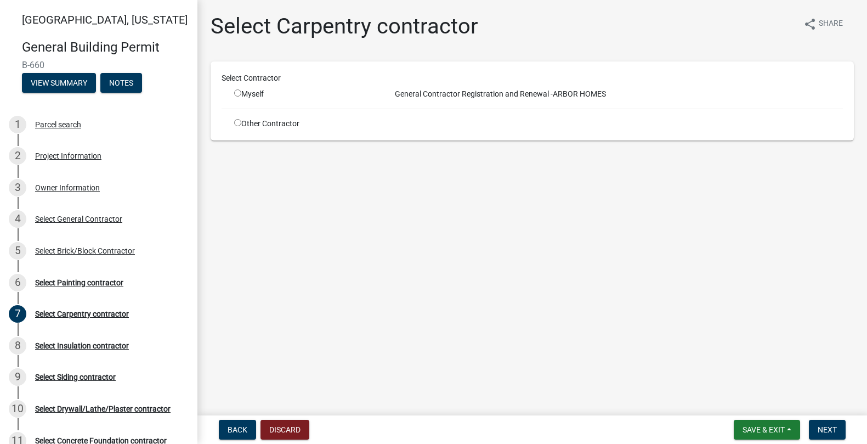
click at [237, 126] on div "Other Contractor" at bounding box center [304, 124] width 156 height 12
click at [235, 124] on input "radio" at bounding box center [237, 122] width 7 height 7
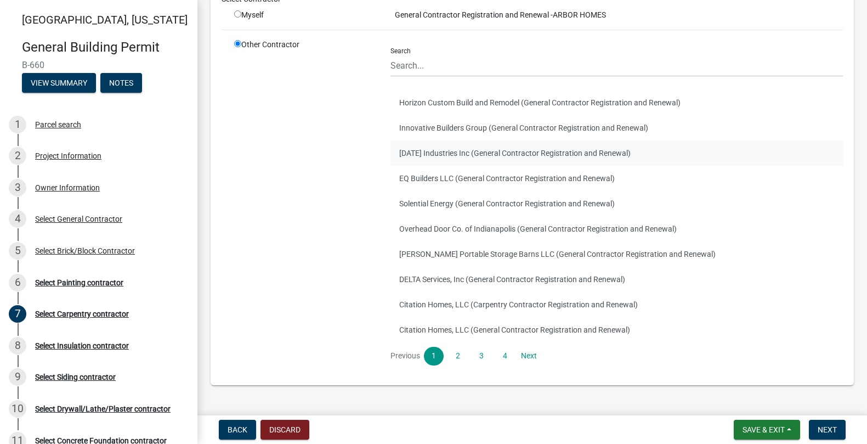
scroll to position [105, 0]
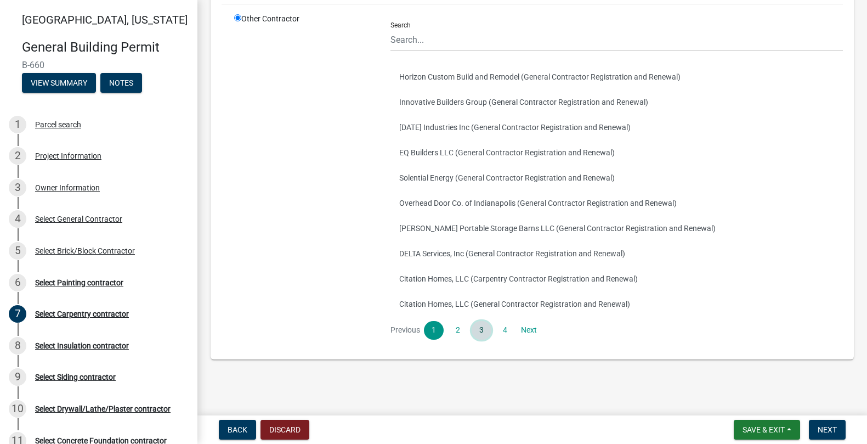
click at [484, 332] on link "3" at bounding box center [482, 330] width 20 height 19
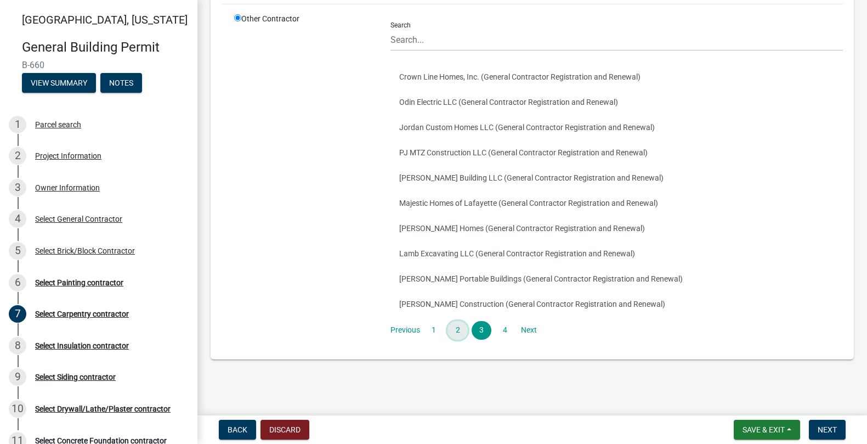
click at [449, 331] on link "2" at bounding box center [457, 330] width 20 height 19
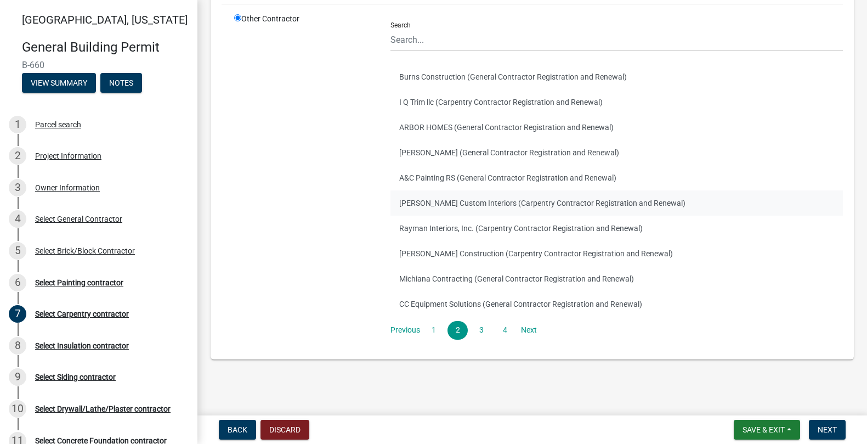
click at [422, 197] on button "[PERSON_NAME] Custom Interiors (Carpentry Contractor Registration and Renewal)" at bounding box center [616, 202] width 452 height 25
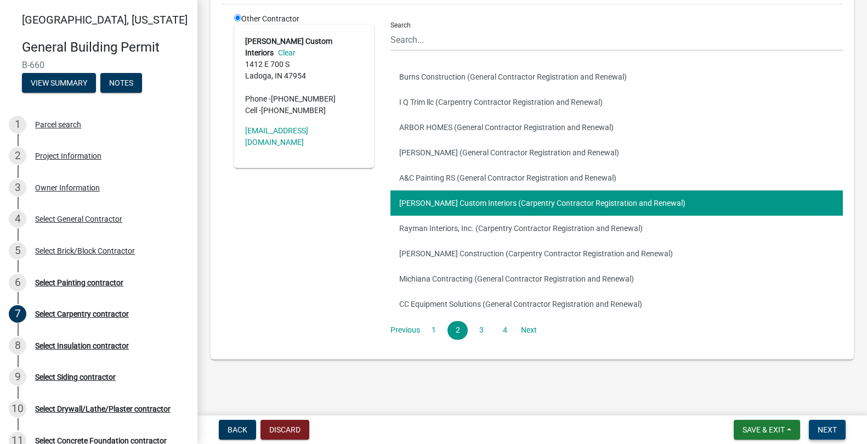
click at [829, 433] on span "Next" at bounding box center [827, 429] width 19 height 9
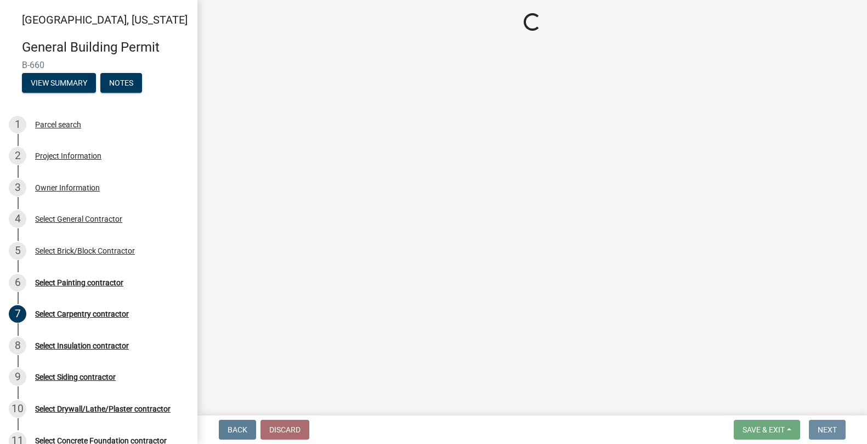
scroll to position [0, 0]
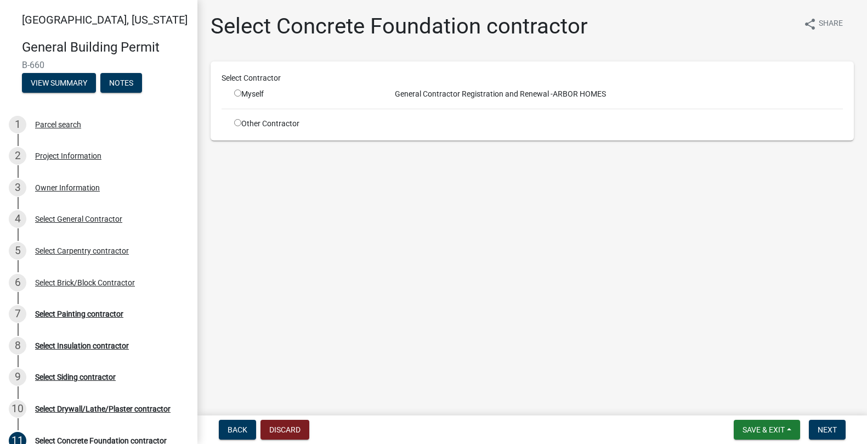
click at [235, 121] on input "radio" at bounding box center [237, 122] width 7 height 7
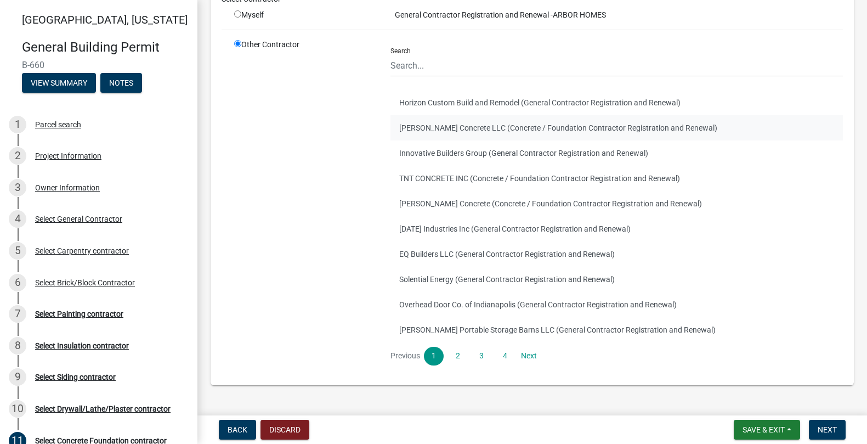
scroll to position [105, 0]
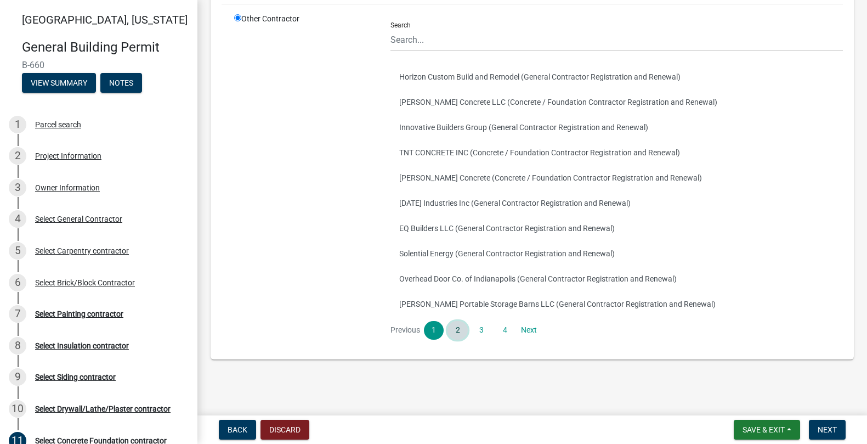
click at [458, 335] on link "2" at bounding box center [457, 330] width 20 height 19
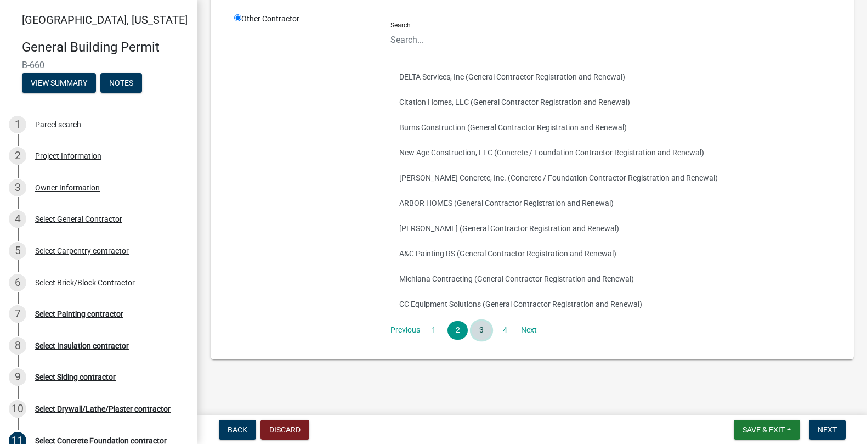
click at [482, 332] on link "3" at bounding box center [482, 330] width 20 height 19
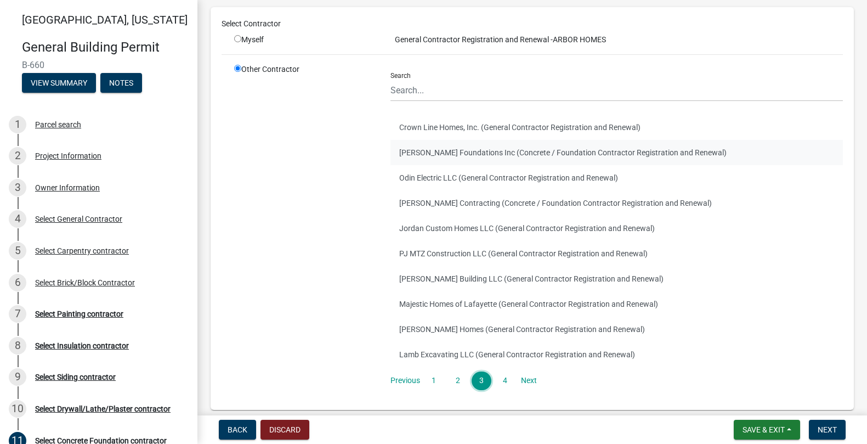
scroll to position [55, 0]
click at [460, 353] on button "Lamb Excavating LLC (General Contractor Registration and Renewal)" at bounding box center [616, 353] width 452 height 25
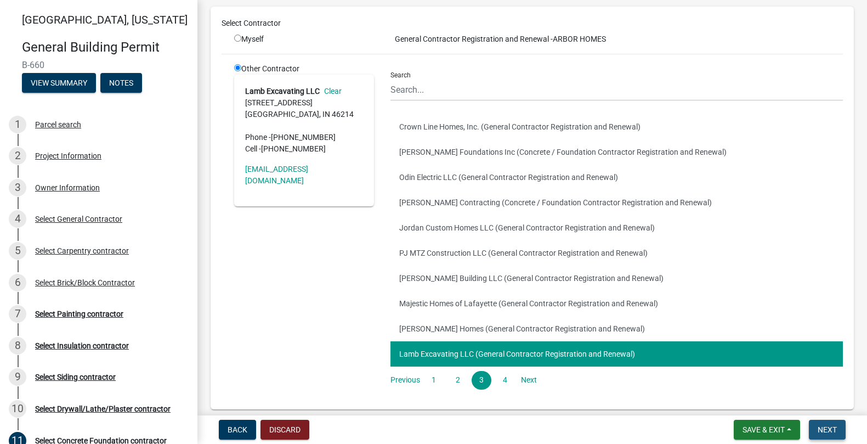
click at [831, 428] on span "Next" at bounding box center [827, 429] width 19 height 9
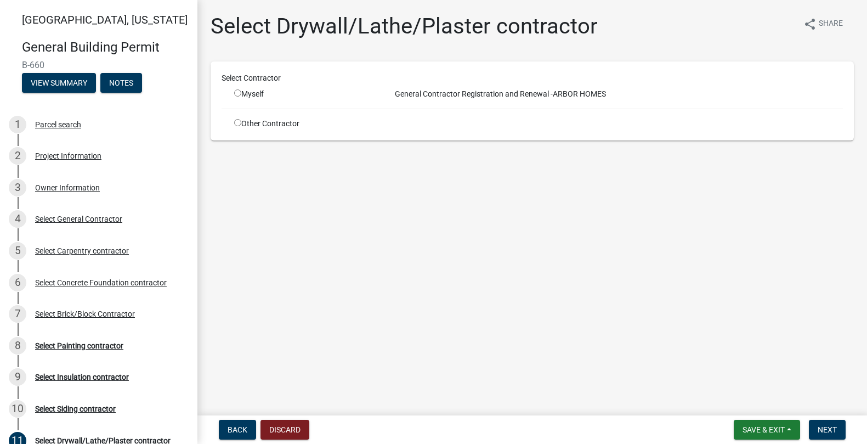
click at [236, 124] on input "radio" at bounding box center [237, 122] width 7 height 7
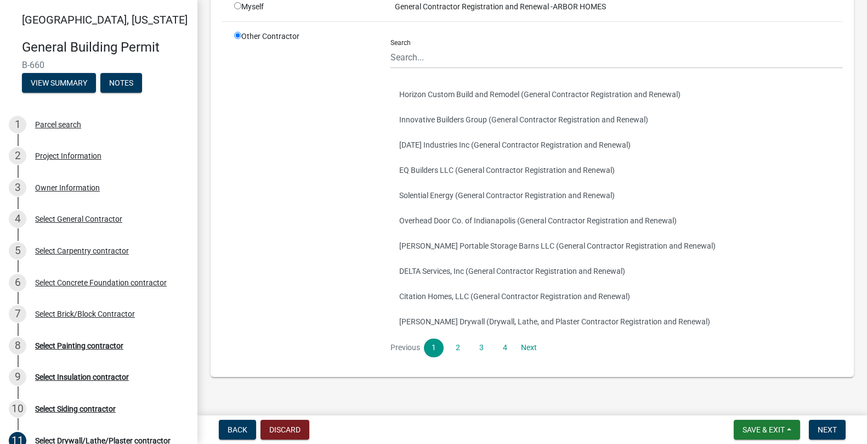
scroll to position [105, 0]
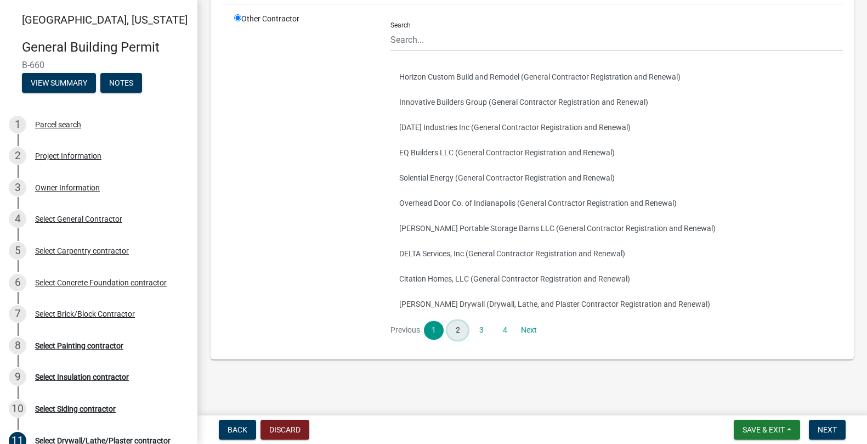
click at [458, 328] on link "2" at bounding box center [457, 330] width 20 height 19
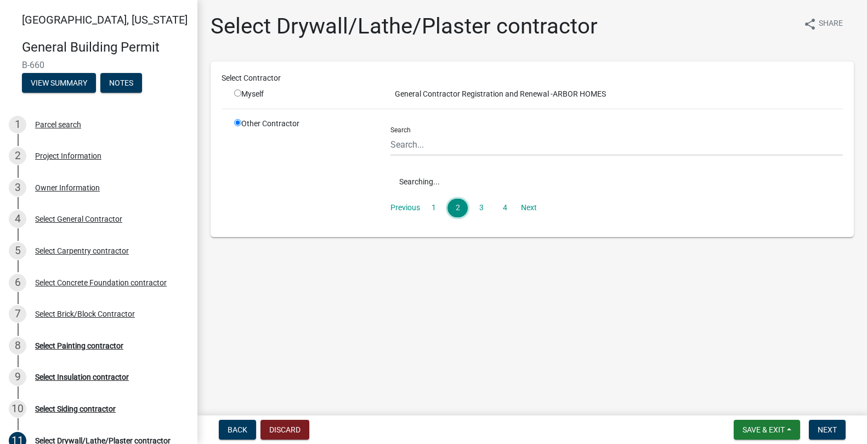
scroll to position [0, 0]
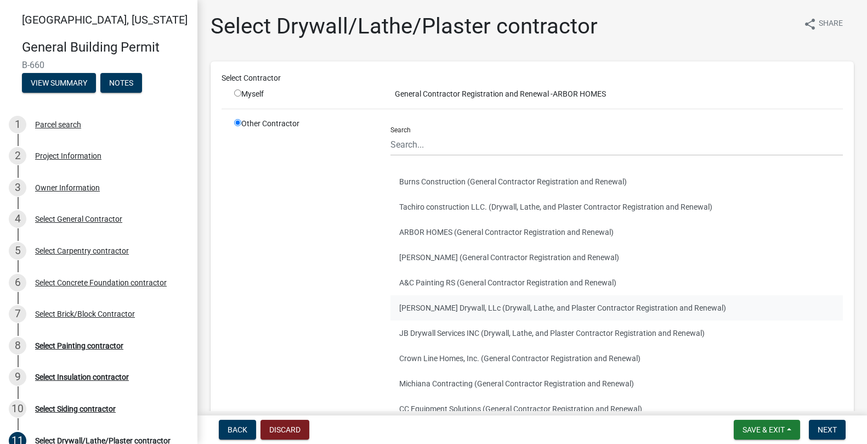
click at [440, 304] on button "[PERSON_NAME] Drywall, LLc (Drywall, Lathe, and Plaster Contractor Registration…" at bounding box center [616, 307] width 452 height 25
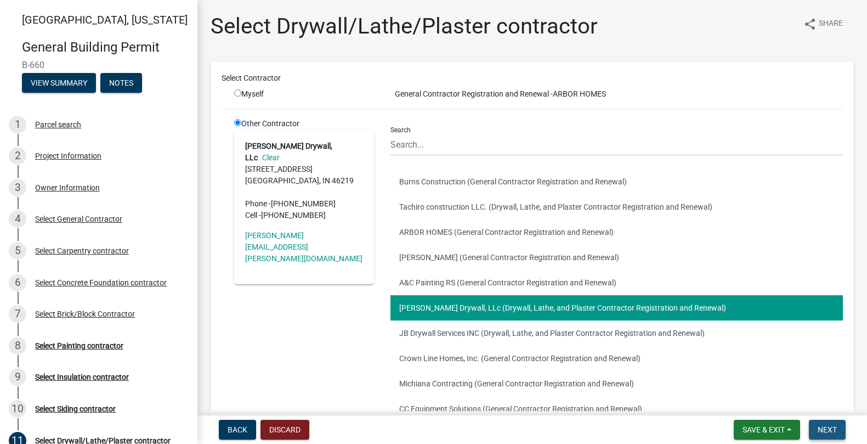
click at [822, 430] on span "Next" at bounding box center [827, 429] width 19 height 9
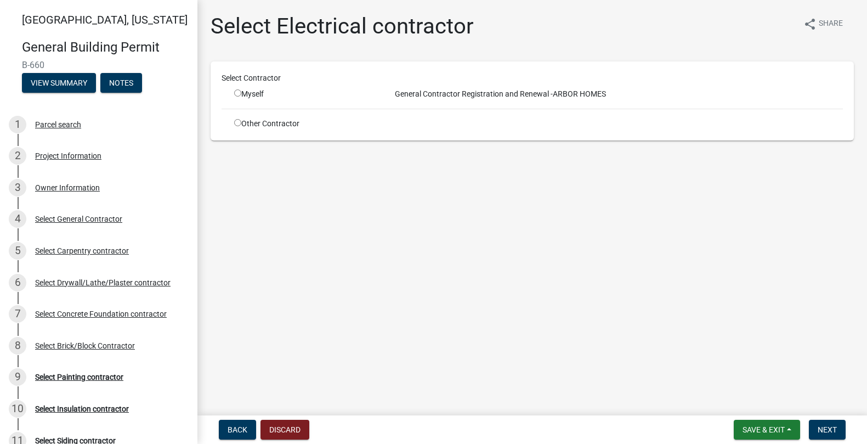
click at [236, 122] on input "radio" at bounding box center [237, 122] width 7 height 7
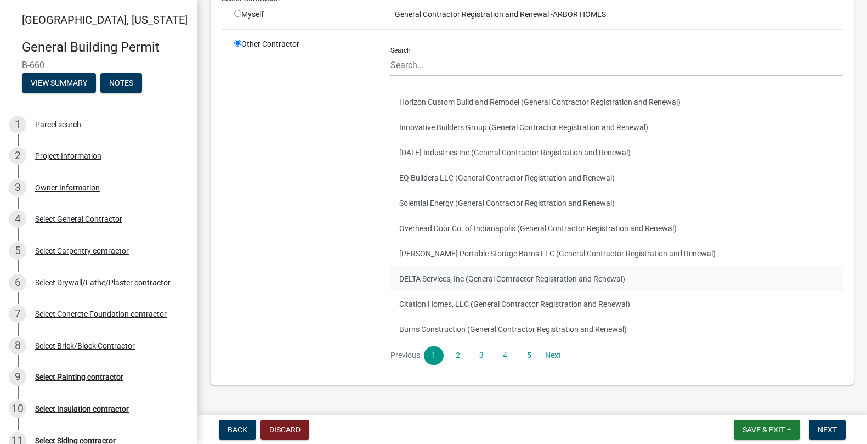
scroll to position [105, 0]
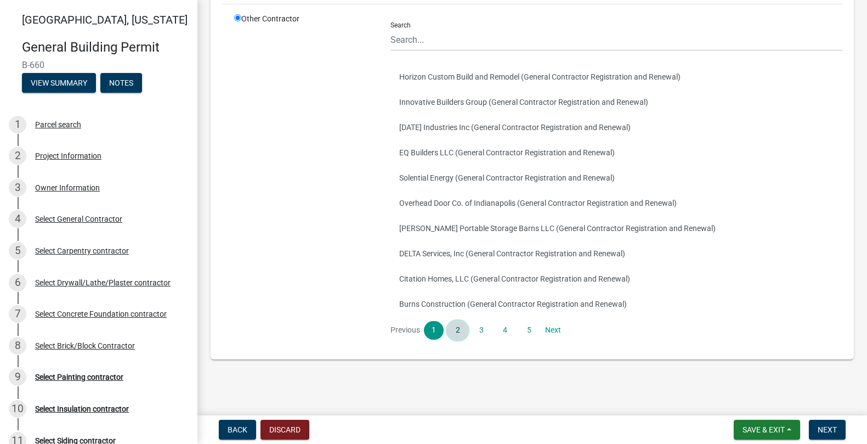
click at [451, 330] on link "2" at bounding box center [457, 330] width 20 height 19
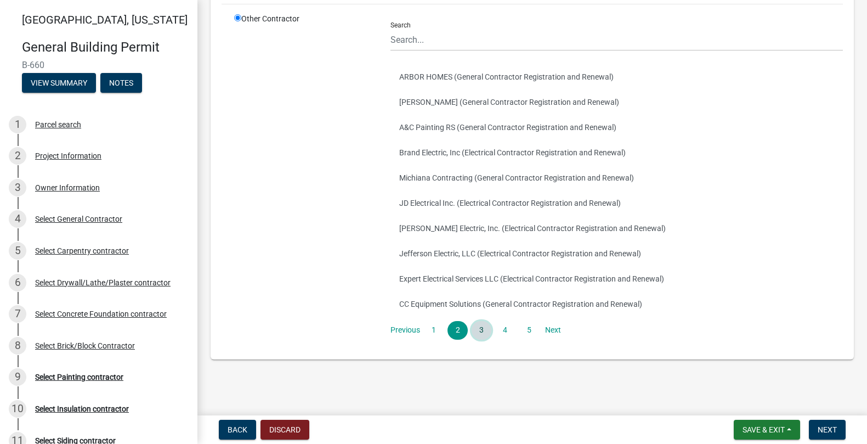
click at [483, 334] on link "3" at bounding box center [482, 330] width 20 height 19
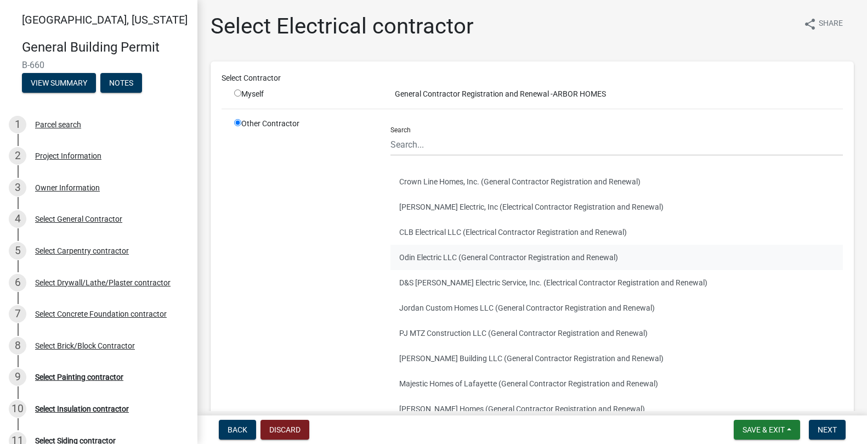
click at [454, 253] on button "Odin Electric LLC (General Contractor Registration and Renewal)" at bounding box center [616, 257] width 452 height 25
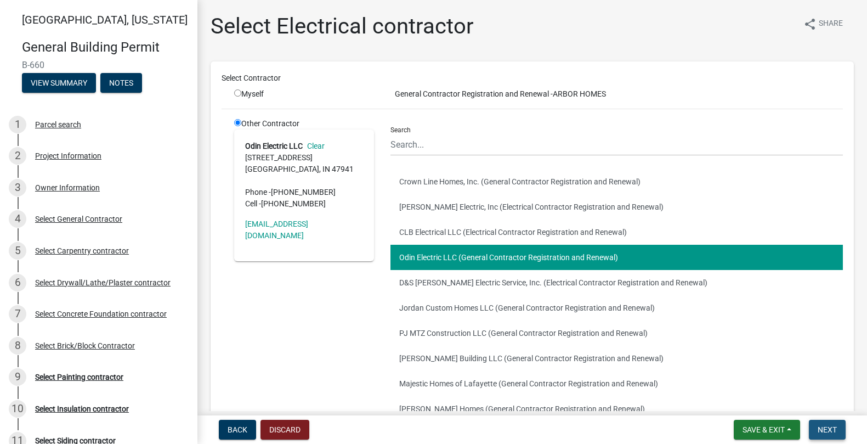
click at [830, 429] on span "Next" at bounding box center [827, 429] width 19 height 9
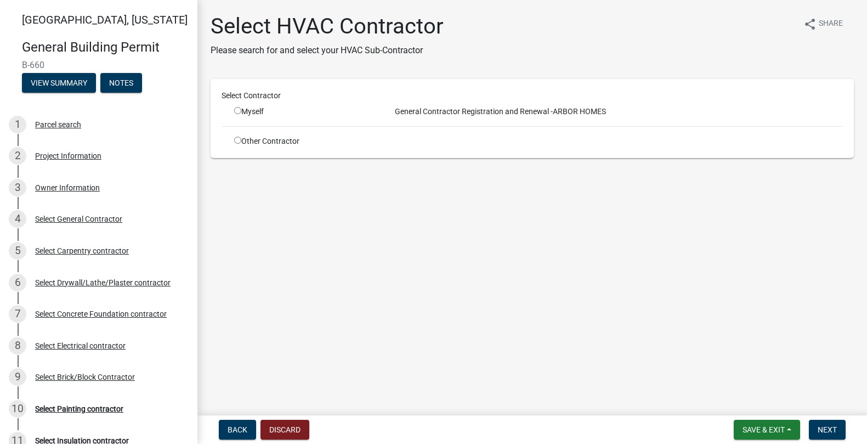
click at [236, 140] on input "radio" at bounding box center [237, 140] width 7 height 7
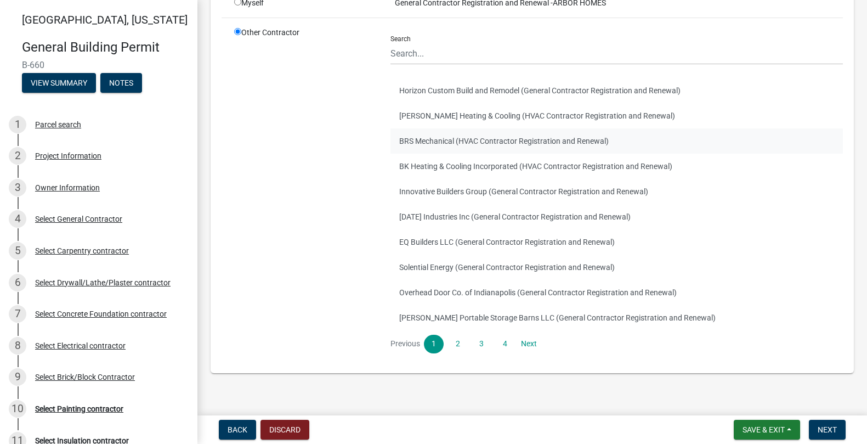
scroll to position [122, 0]
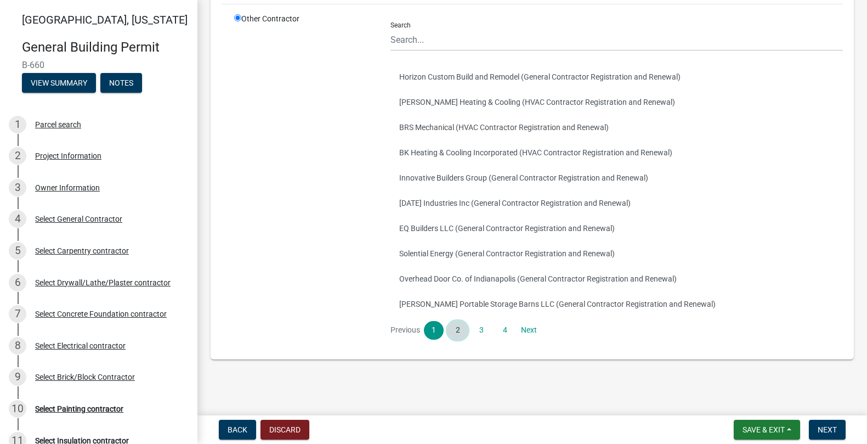
click at [458, 328] on link "2" at bounding box center [457, 330] width 20 height 19
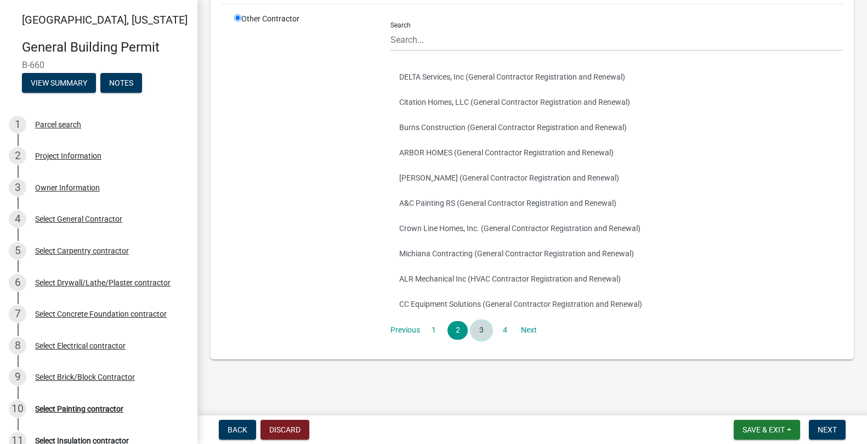
click at [481, 330] on link "3" at bounding box center [482, 330] width 20 height 19
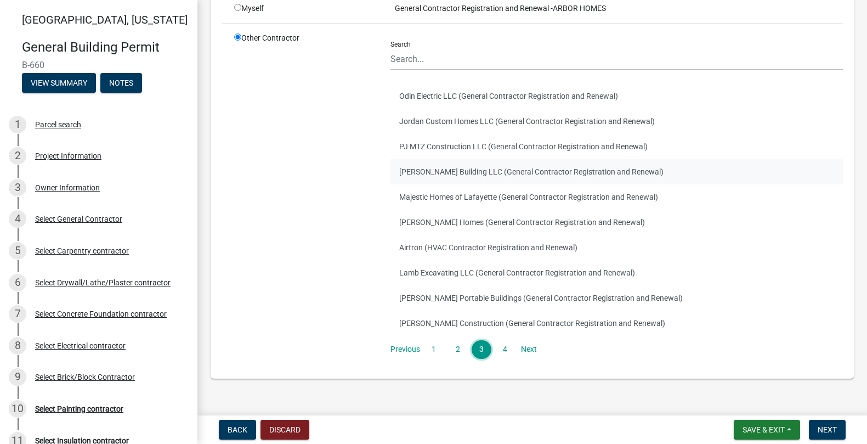
scroll to position [110, 0]
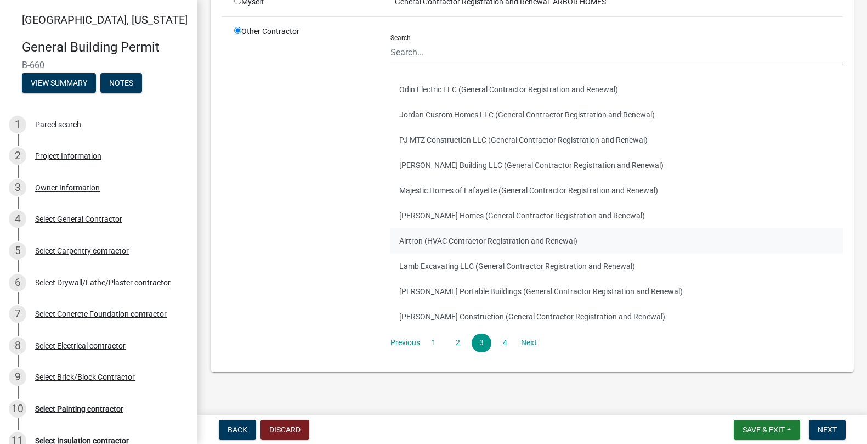
click at [430, 243] on button "Airtron (HVAC Contractor Registration and Renewal)" at bounding box center [616, 240] width 452 height 25
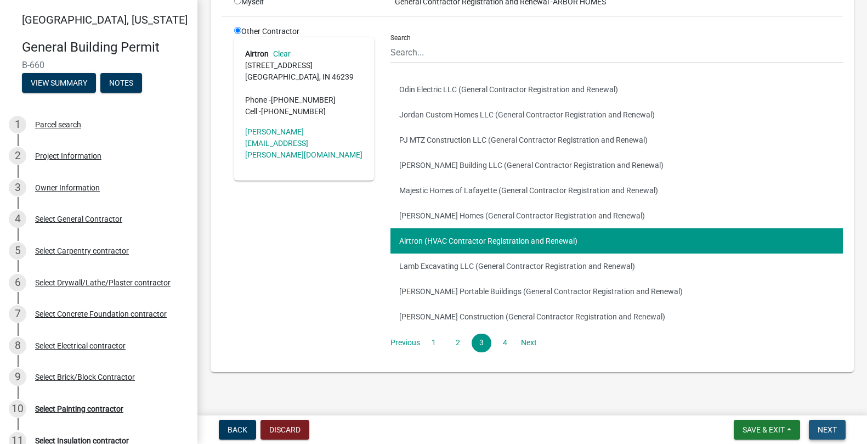
click at [825, 433] on span "Next" at bounding box center [827, 429] width 19 height 9
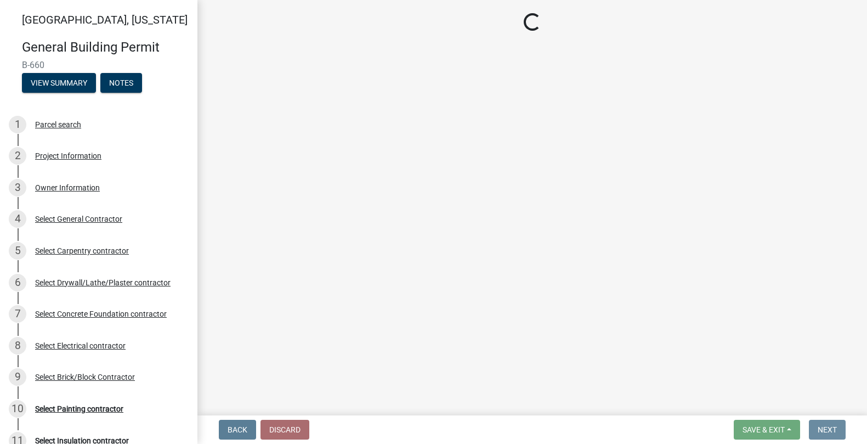
scroll to position [0, 0]
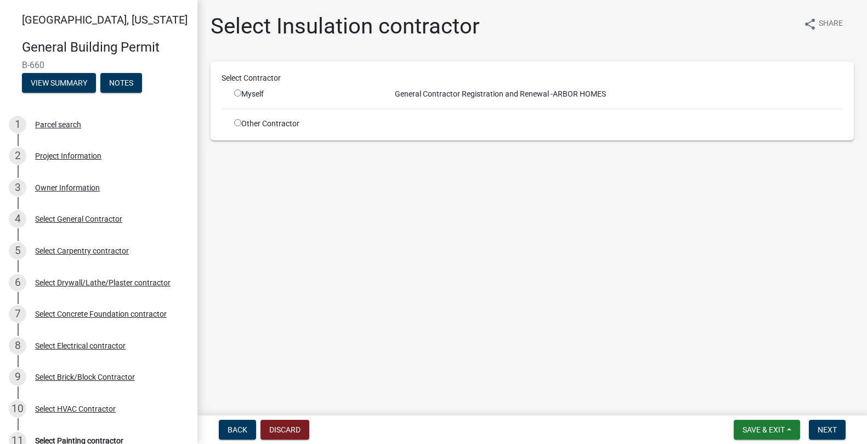
click at [237, 122] on input "radio" at bounding box center [237, 122] width 7 height 7
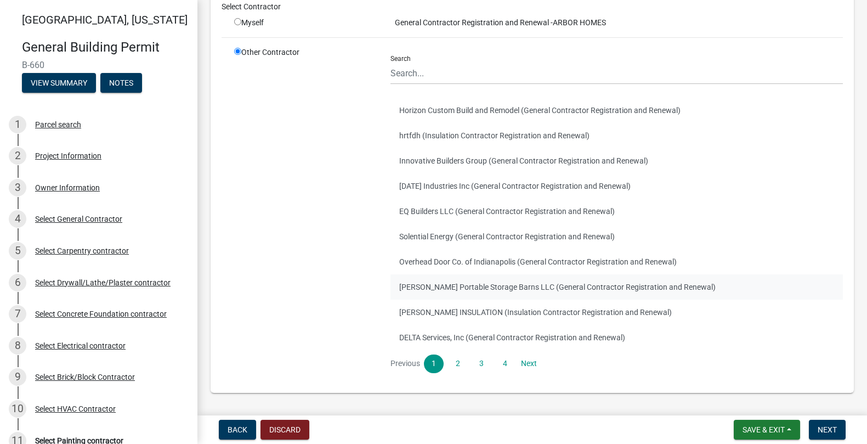
scroll to position [105, 0]
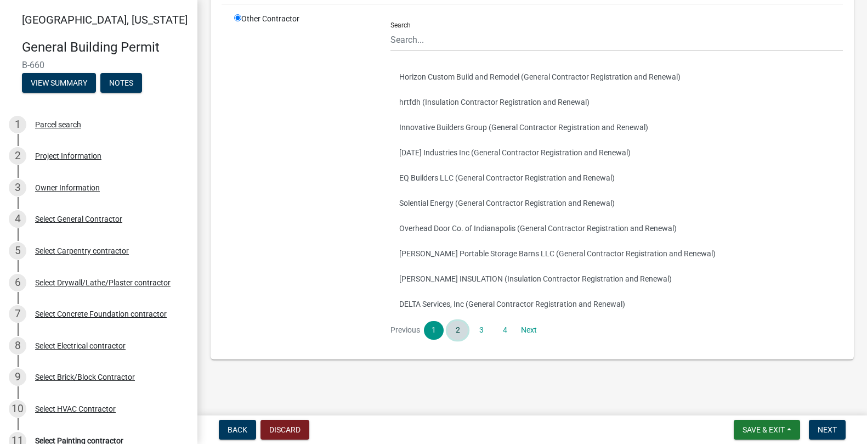
click at [457, 330] on link "2" at bounding box center [457, 330] width 20 height 19
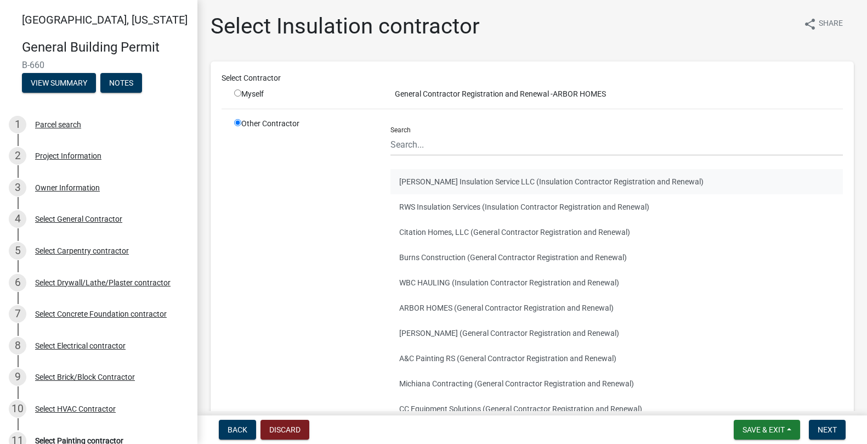
click at [463, 185] on button "[PERSON_NAME] Insulation Service LLC (Insulation Contractor Registration and Re…" at bounding box center [616, 181] width 452 height 25
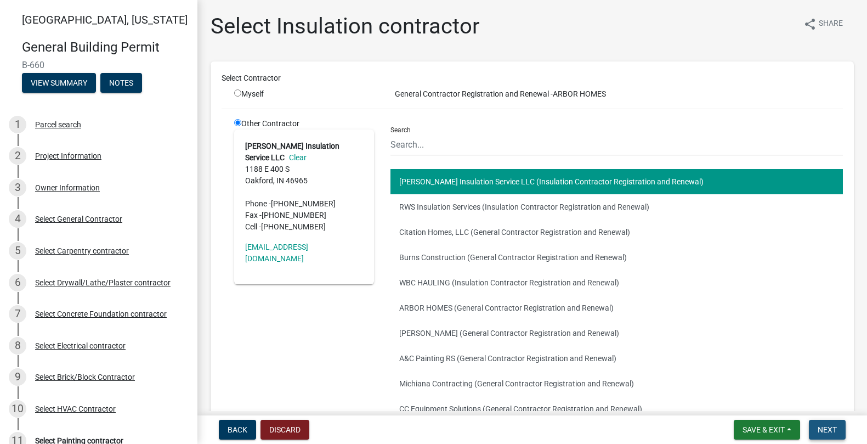
click at [832, 427] on span "Next" at bounding box center [827, 429] width 19 height 9
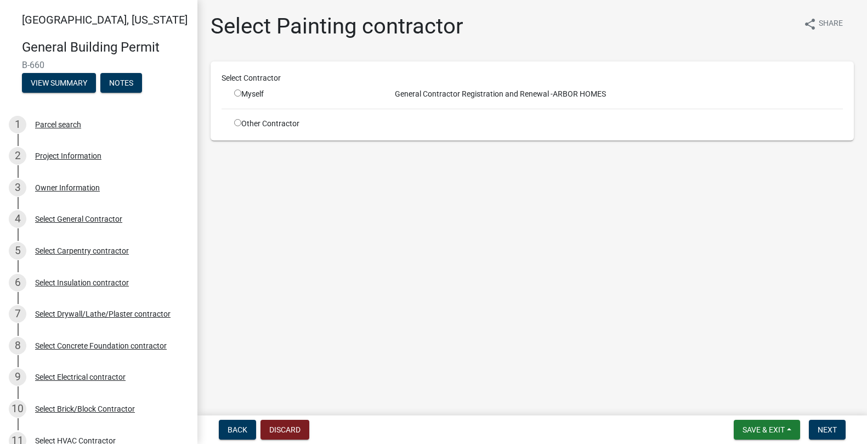
click at [236, 122] on input "radio" at bounding box center [237, 122] width 7 height 7
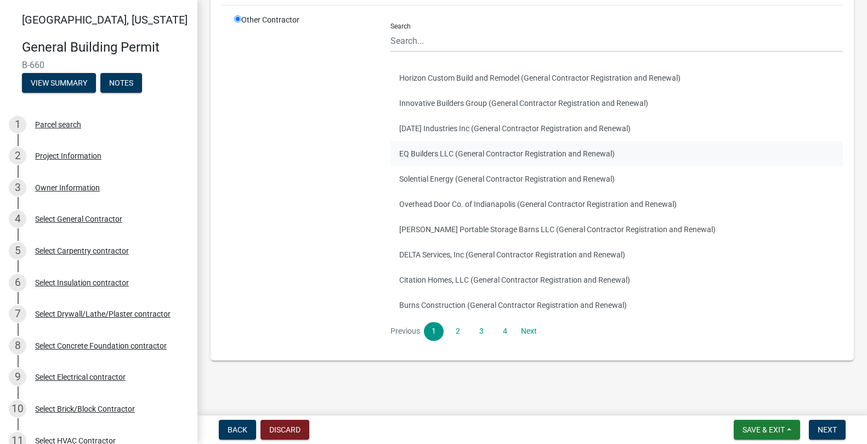
scroll to position [105, 0]
click at [458, 332] on link "2" at bounding box center [457, 330] width 20 height 19
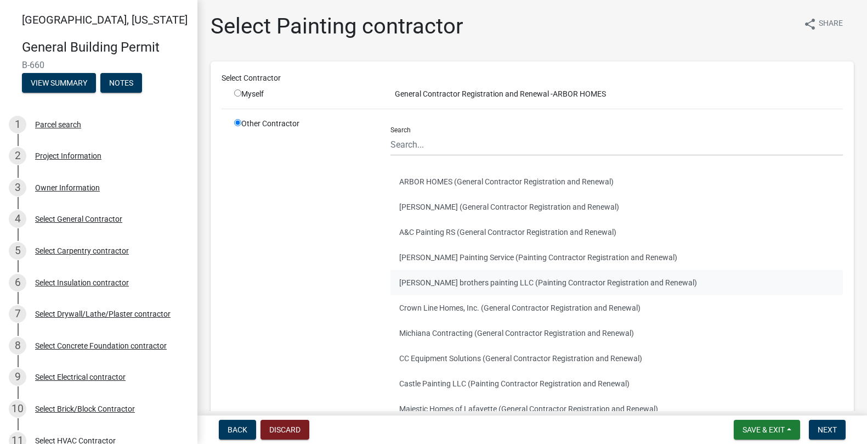
click at [461, 276] on button "[PERSON_NAME] brothers painting LLC (Painting Contractor Registration and Renew…" at bounding box center [616, 282] width 452 height 25
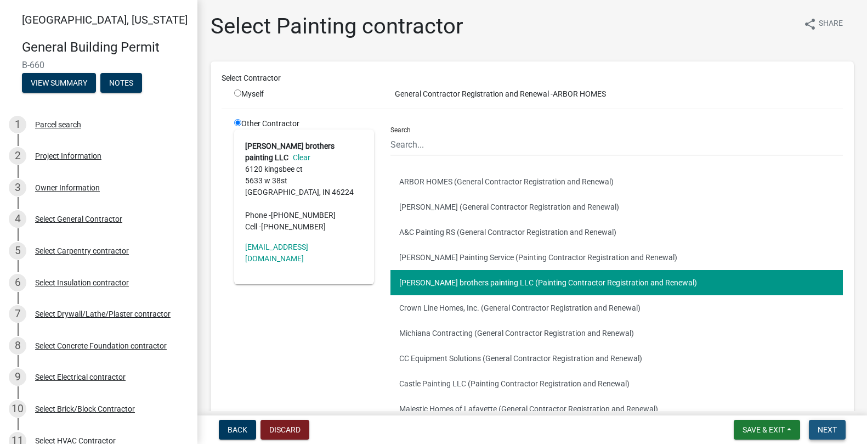
click at [825, 426] on span "Next" at bounding box center [827, 429] width 19 height 9
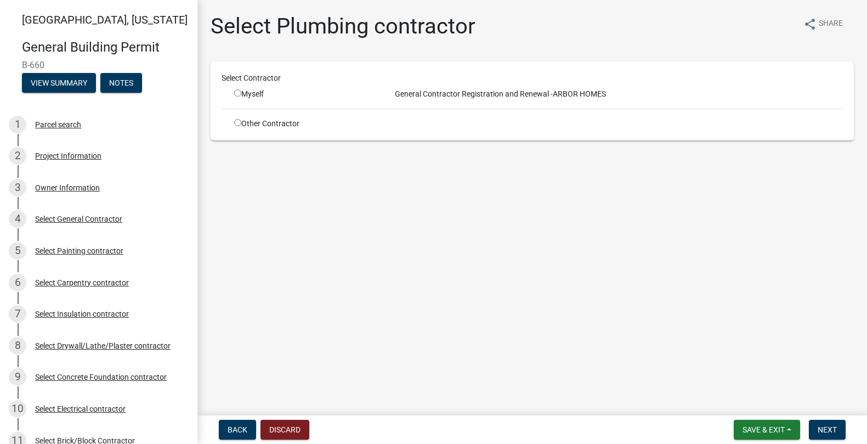
click at [237, 124] on input "radio" at bounding box center [237, 122] width 7 height 7
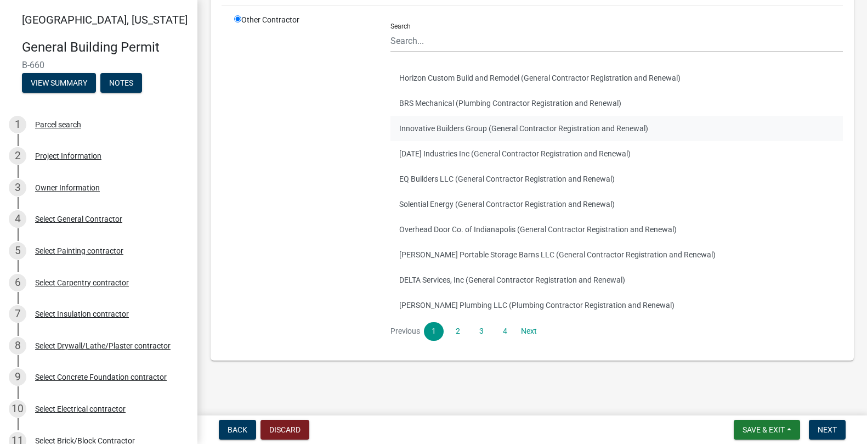
scroll to position [105, 0]
click at [456, 329] on link "2" at bounding box center [457, 330] width 20 height 19
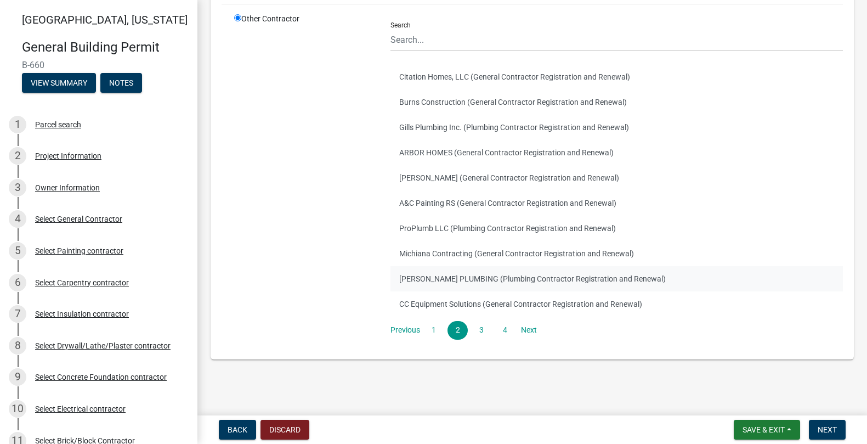
click at [450, 273] on button "[PERSON_NAME] PLUMBING (Plumbing Contractor Registration and Renewal)" at bounding box center [616, 278] width 452 height 25
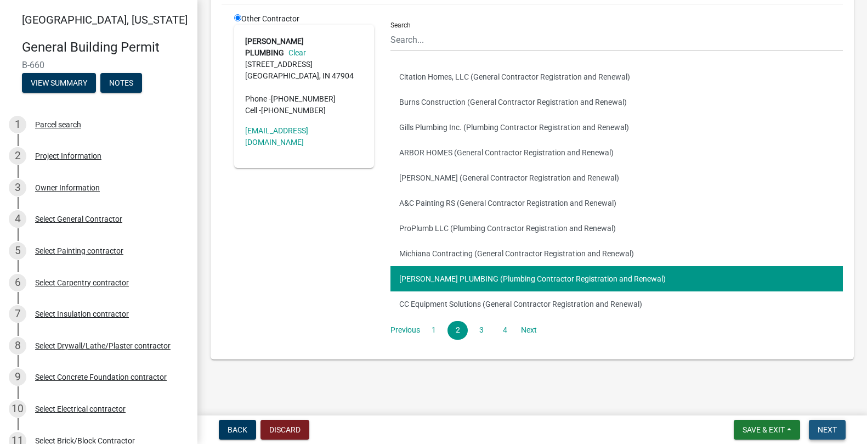
click at [824, 427] on span "Next" at bounding box center [827, 429] width 19 height 9
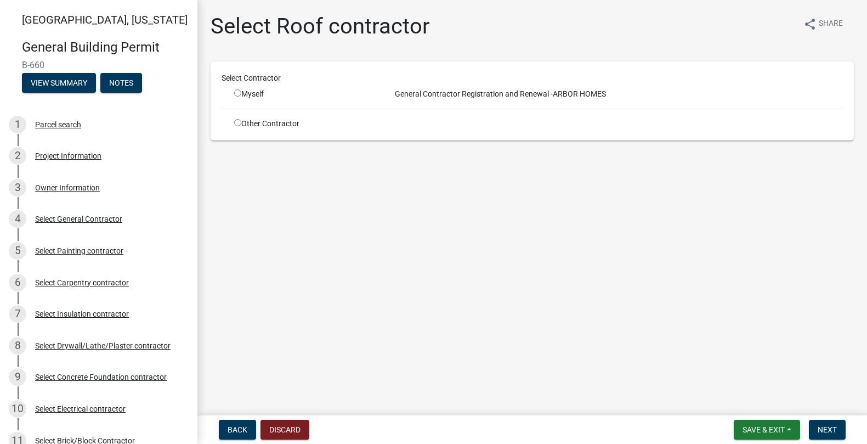
click at [237, 125] on input "radio" at bounding box center [237, 122] width 7 height 7
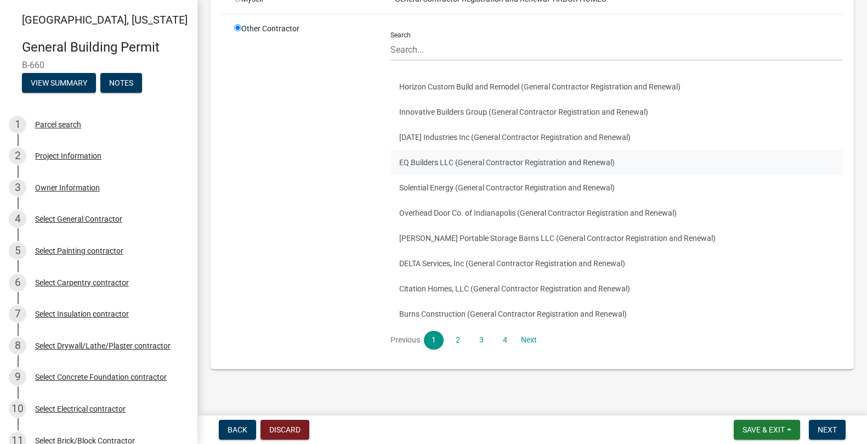
scroll to position [105, 0]
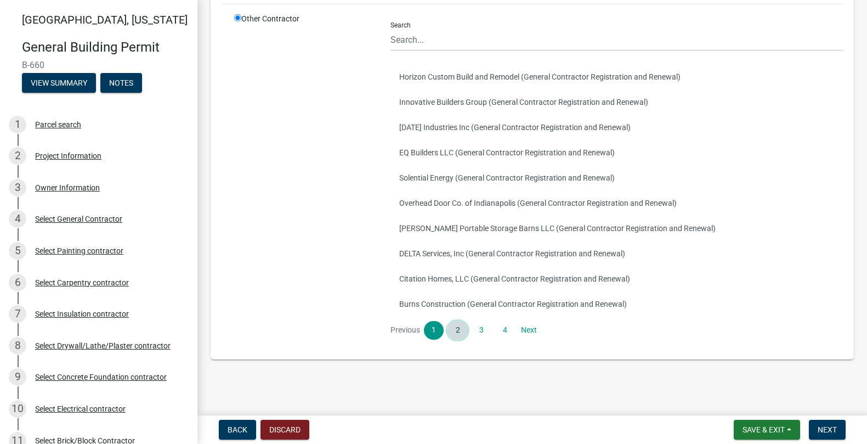
click at [453, 333] on link "2" at bounding box center [457, 330] width 20 height 19
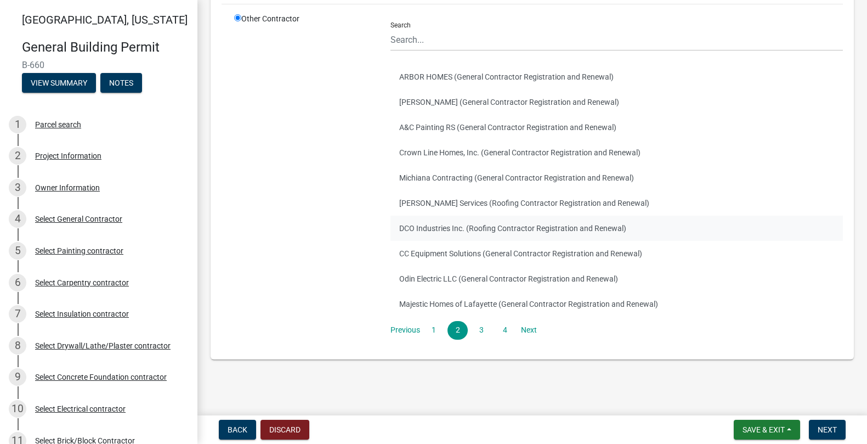
click at [436, 230] on button "DCO Industries Inc. (Roofing Contractor Registration and Renewal)" at bounding box center [616, 228] width 452 height 25
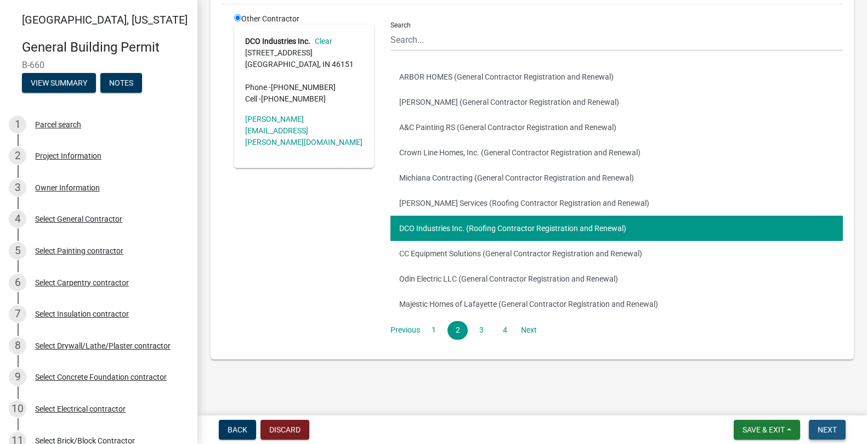
click at [825, 431] on span "Next" at bounding box center [827, 429] width 19 height 9
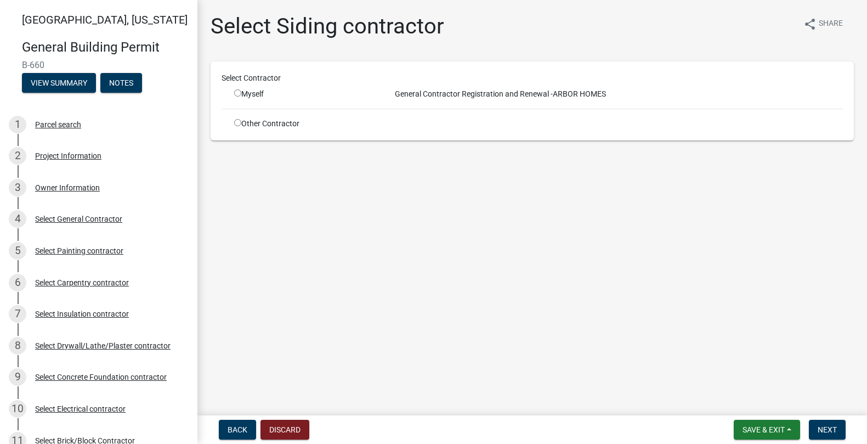
click at [236, 124] on input "radio" at bounding box center [237, 122] width 7 height 7
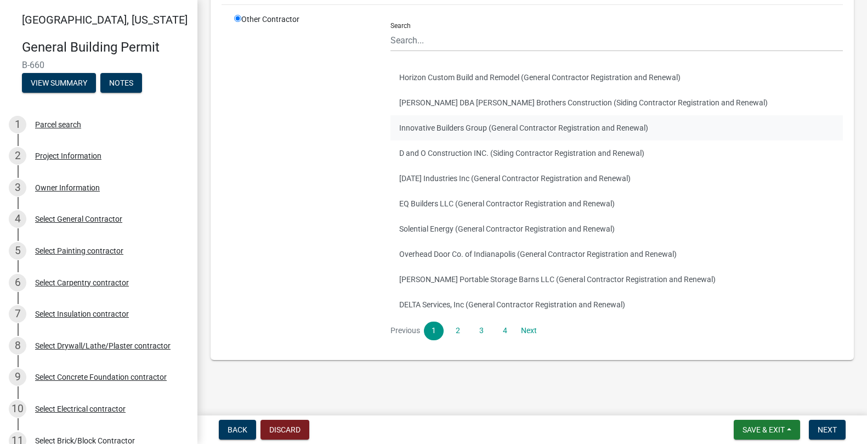
scroll to position [105, 0]
click at [458, 330] on link "2" at bounding box center [457, 330] width 20 height 19
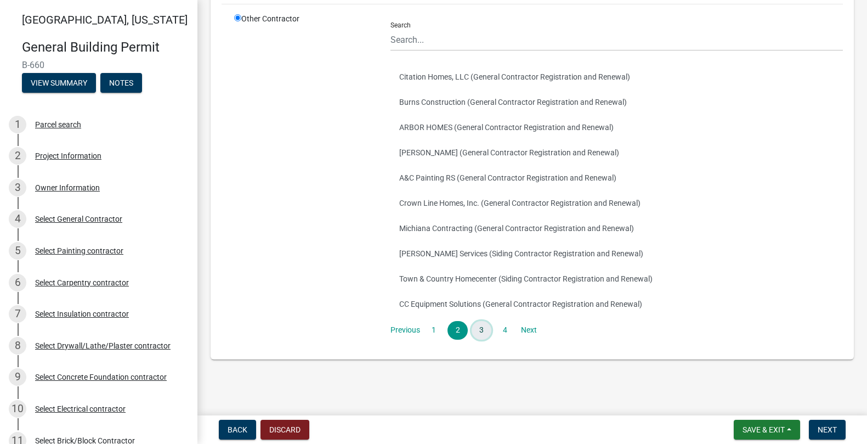
click at [478, 326] on link "3" at bounding box center [482, 330] width 20 height 19
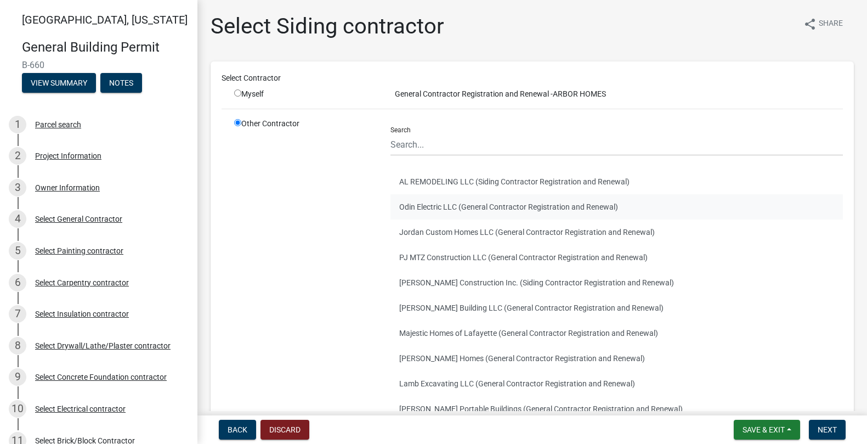
scroll to position [55, 0]
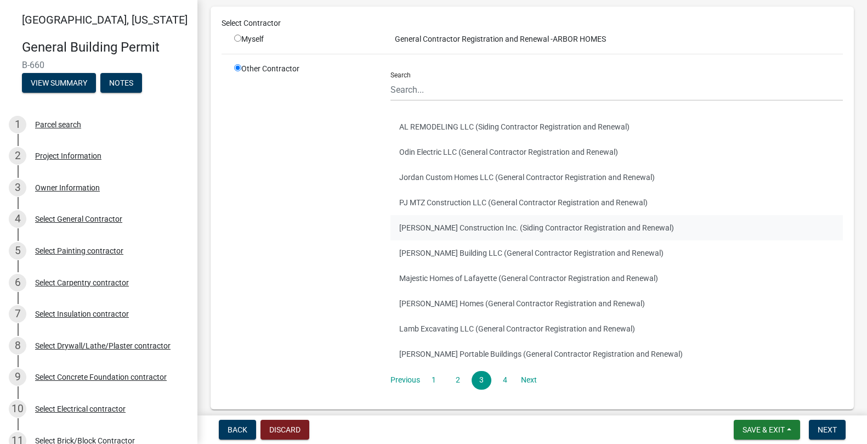
click at [471, 227] on button "[PERSON_NAME] Construction Inc. (Siding Contractor Registration and Renewal)" at bounding box center [616, 227] width 452 height 25
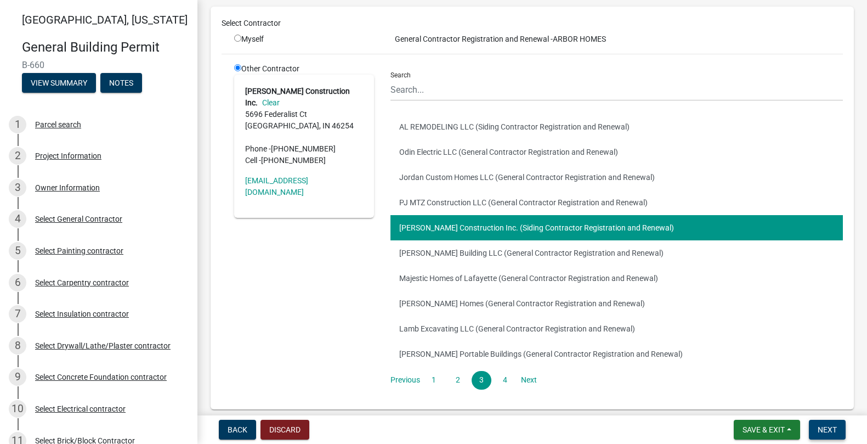
click at [826, 433] on span "Next" at bounding box center [827, 429] width 19 height 9
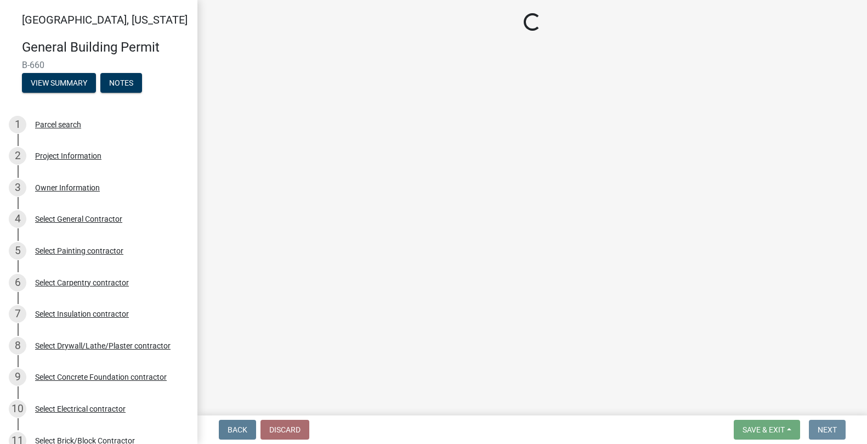
scroll to position [0, 0]
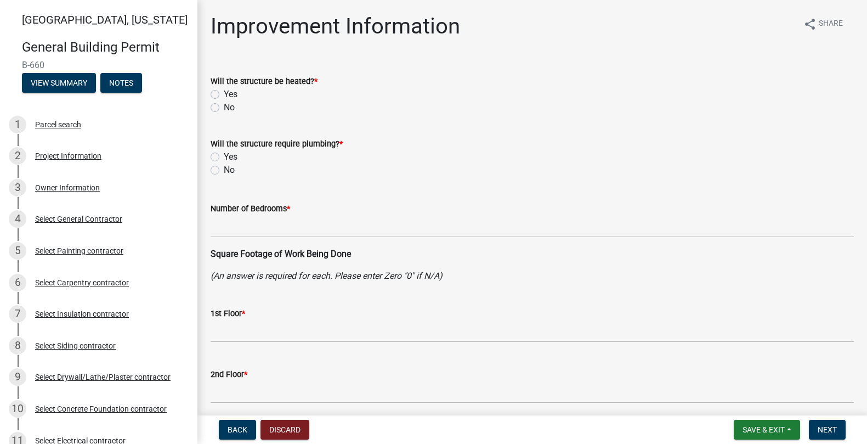
click at [224, 94] on label "Yes" at bounding box center [231, 94] width 14 height 13
click at [224, 94] on input "Yes" at bounding box center [227, 91] width 7 height 7
click at [224, 156] on label "Yes" at bounding box center [231, 156] width 14 height 13
click at [224, 156] on input "Yes" at bounding box center [227, 153] width 7 height 7
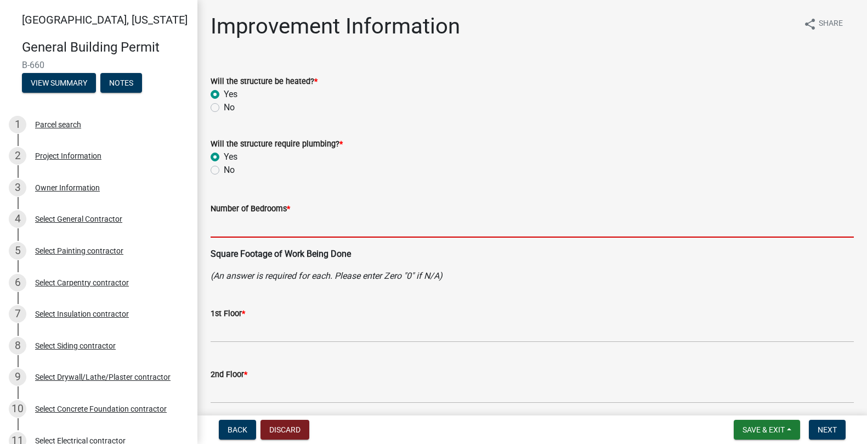
click at [236, 222] on input "text" at bounding box center [532, 226] width 643 height 22
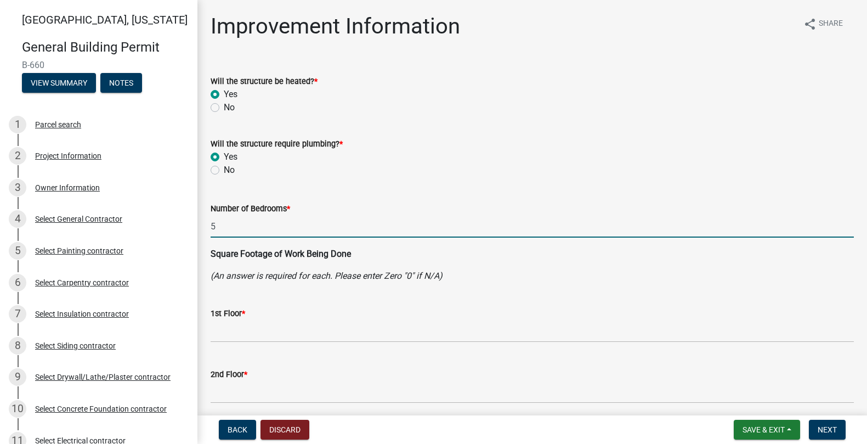
click at [513, 178] on wm-data-entity-input "Will the structure require plumbing? * Yes No" at bounding box center [532, 155] width 643 height 63
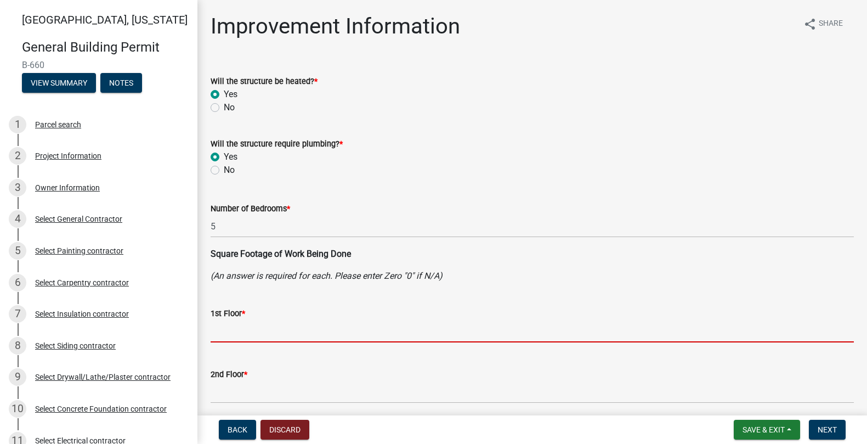
click at [235, 321] on input "text" at bounding box center [532, 331] width 643 height 22
click at [243, 328] on input "text" at bounding box center [532, 331] width 643 height 22
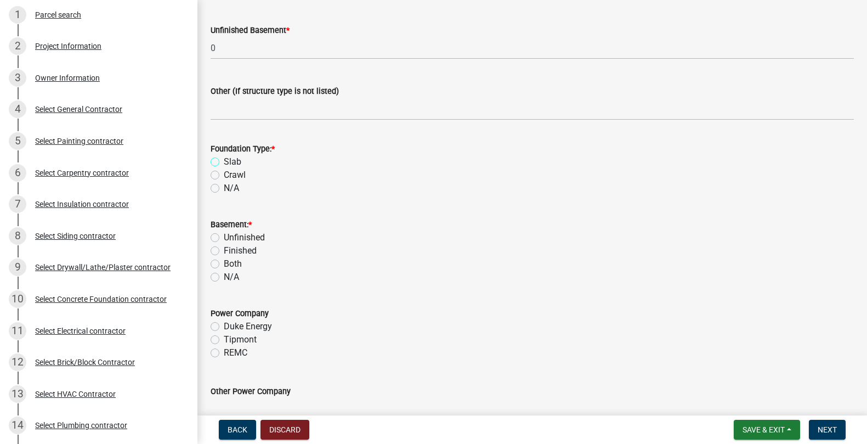
scroll to position [954, 0]
click at [224, 161] on label "Slab" at bounding box center [233, 160] width 18 height 13
click at [224, 161] on input "Slab" at bounding box center [227, 157] width 7 height 7
click at [224, 277] on label "N/A" at bounding box center [231, 275] width 15 height 13
click at [224, 276] on input "N/A" at bounding box center [227, 272] width 7 height 7
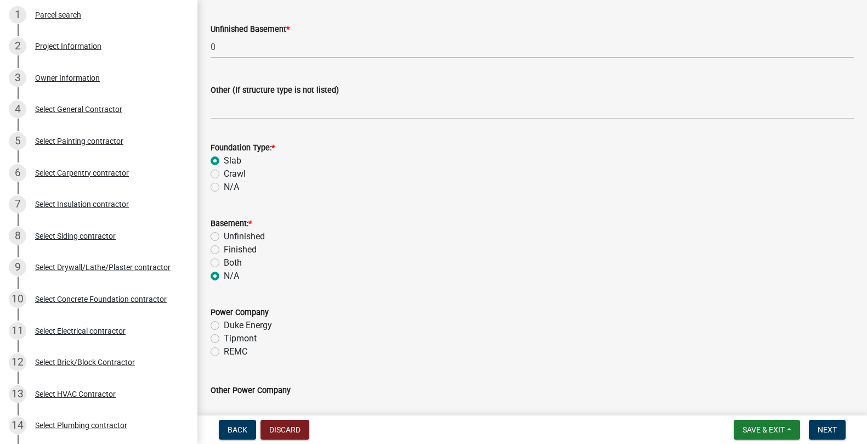
click at [224, 341] on label "Tipmont" at bounding box center [240, 338] width 33 height 13
click at [224, 339] on input "Tipmont" at bounding box center [227, 335] width 7 height 7
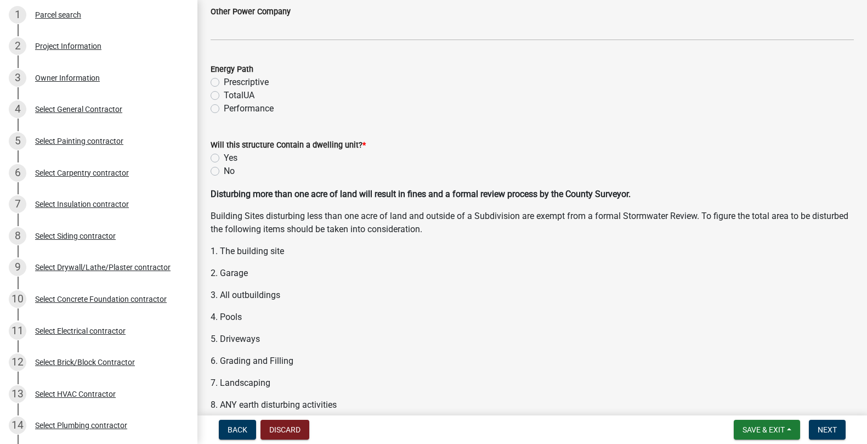
scroll to position [1337, 0]
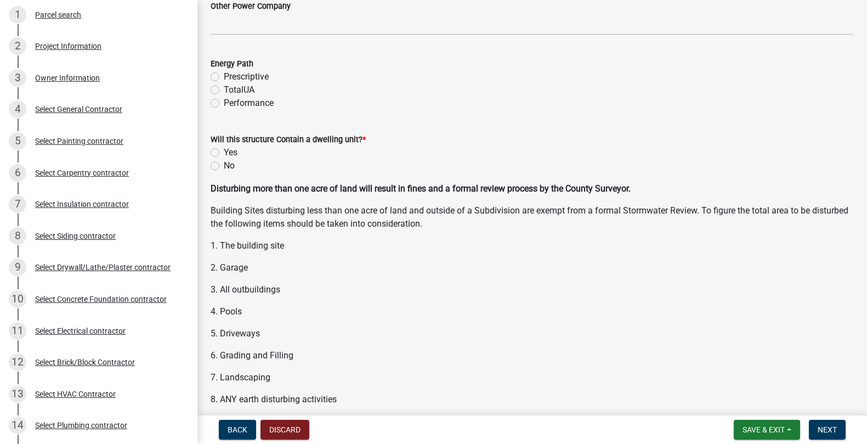
click at [224, 104] on label "Performance" at bounding box center [249, 103] width 50 height 13
click at [224, 104] on input "Performance" at bounding box center [227, 100] width 7 height 7
click at [224, 165] on label "No" at bounding box center [229, 165] width 11 height 13
click at [224, 165] on input "No" at bounding box center [227, 162] width 7 height 7
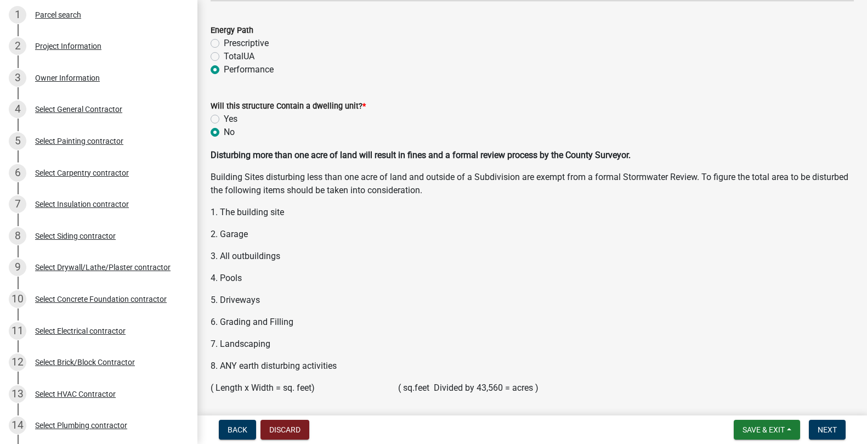
scroll to position [1469, 0]
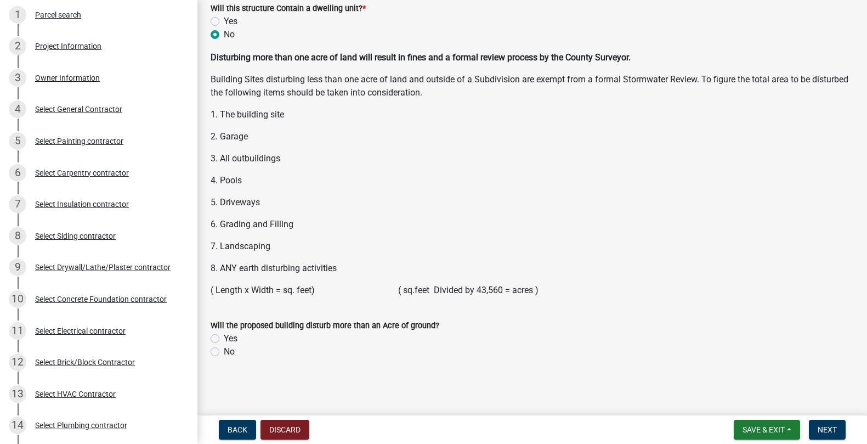
click at [224, 352] on label "No" at bounding box center [229, 351] width 11 height 13
click at [224, 352] on input "No" at bounding box center [227, 348] width 7 height 7
click at [827, 432] on span "Next" at bounding box center [827, 429] width 19 height 9
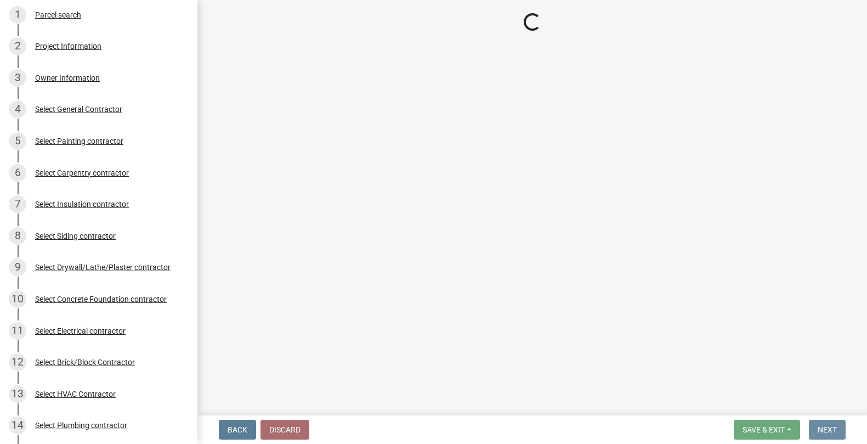
scroll to position [0, 0]
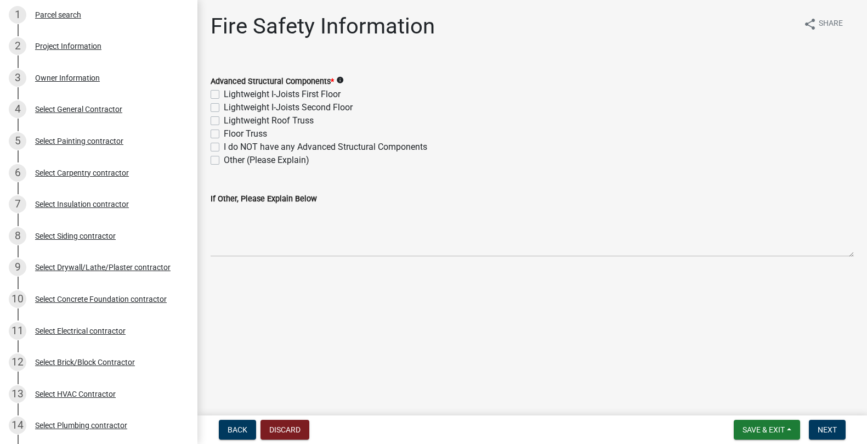
click at [224, 105] on label "Lightweight I-Joists Second Floor" at bounding box center [288, 107] width 129 height 13
click at [224, 105] on input "Lightweight I-Joists Second Floor" at bounding box center [227, 104] width 7 height 7
click at [224, 120] on label "Lightweight Roof Truss" at bounding box center [269, 120] width 90 height 13
click at [224, 120] on input "Lightweight Roof Truss" at bounding box center [227, 117] width 7 height 7
click at [831, 430] on span "Next" at bounding box center [827, 429] width 19 height 9
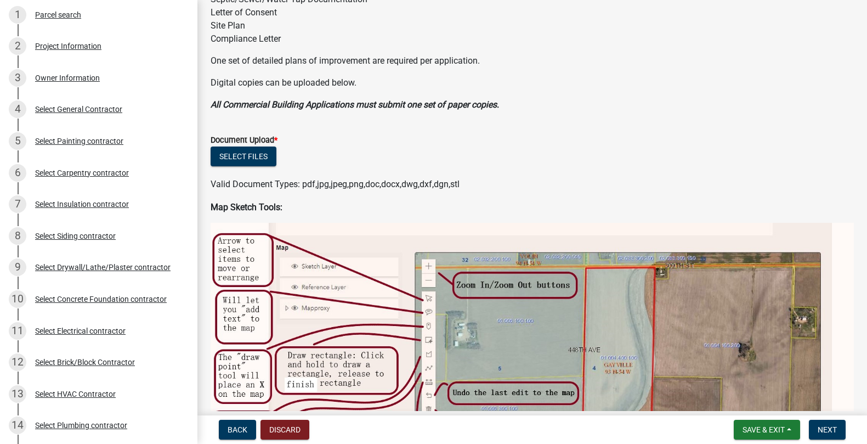
scroll to position [219, 0]
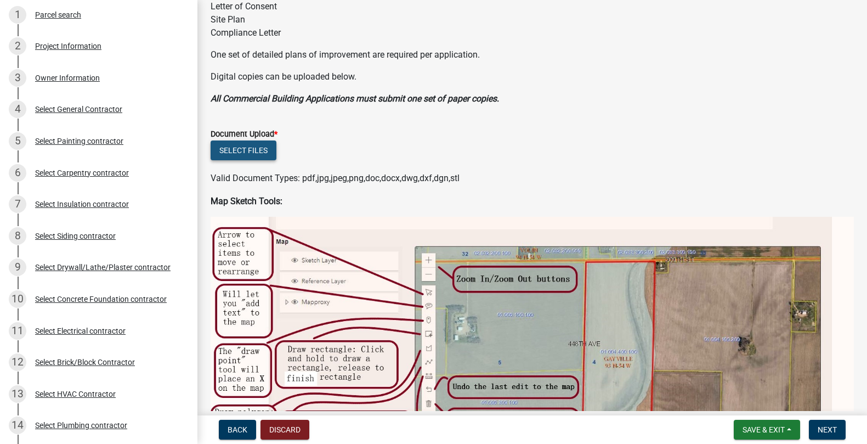
click at [260, 146] on button "Select files" at bounding box center [244, 150] width 66 height 20
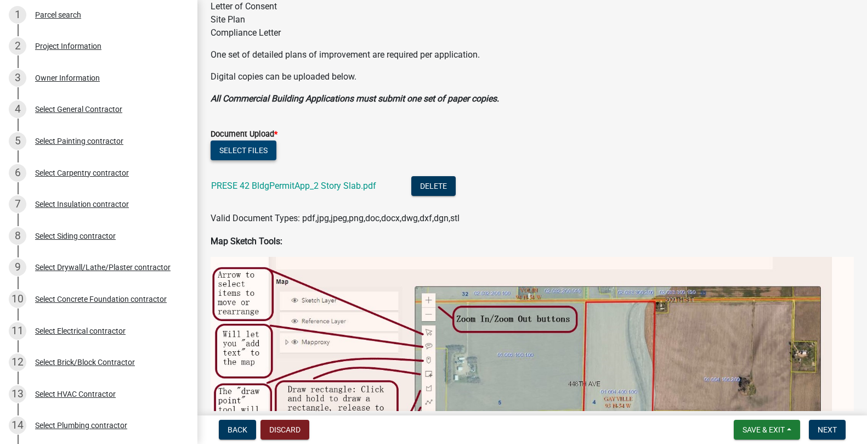
click at [227, 149] on button "Select files" at bounding box center [244, 150] width 66 height 20
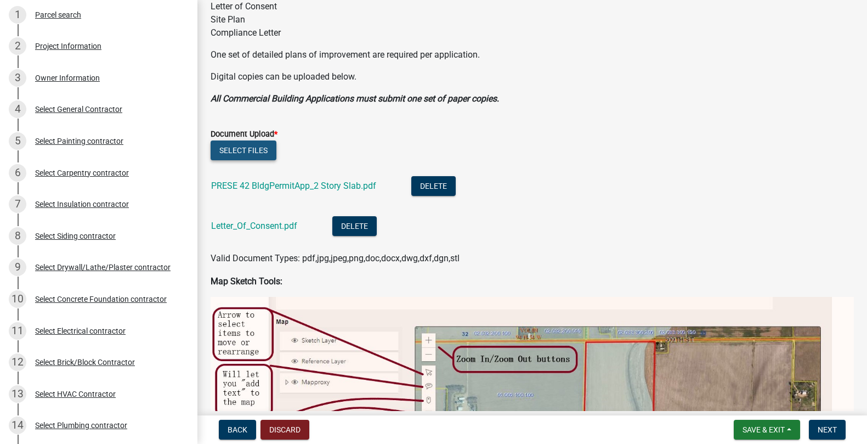
click at [240, 154] on button "Select files" at bounding box center [244, 150] width 66 height 20
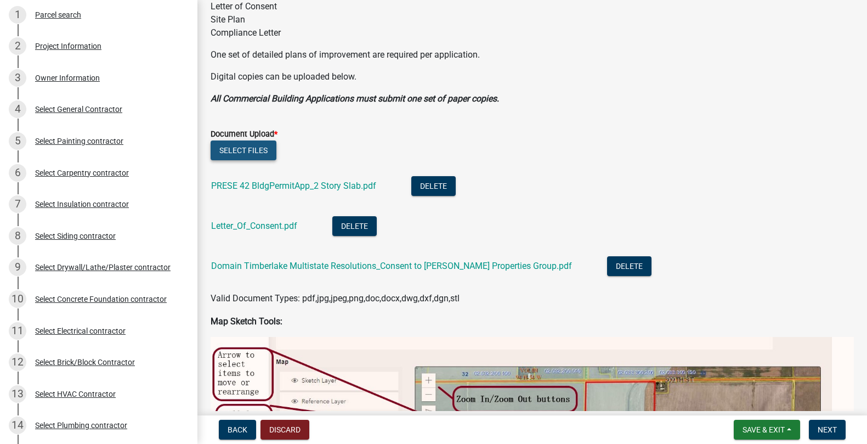
click at [254, 151] on button "Select files" at bounding box center [244, 150] width 66 height 20
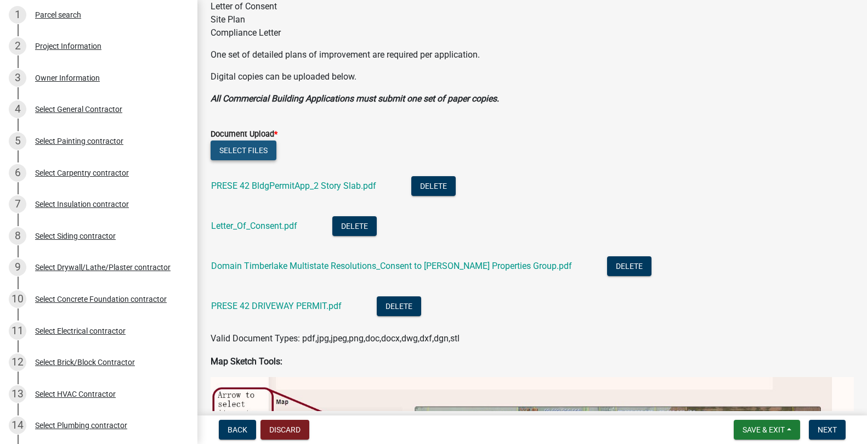
click at [237, 153] on button "Select files" at bounding box center [244, 150] width 66 height 20
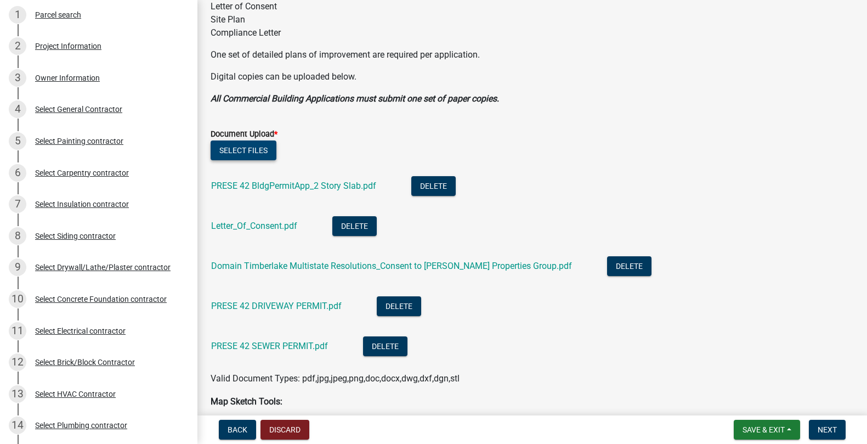
click at [256, 155] on button "Select files" at bounding box center [244, 150] width 66 height 20
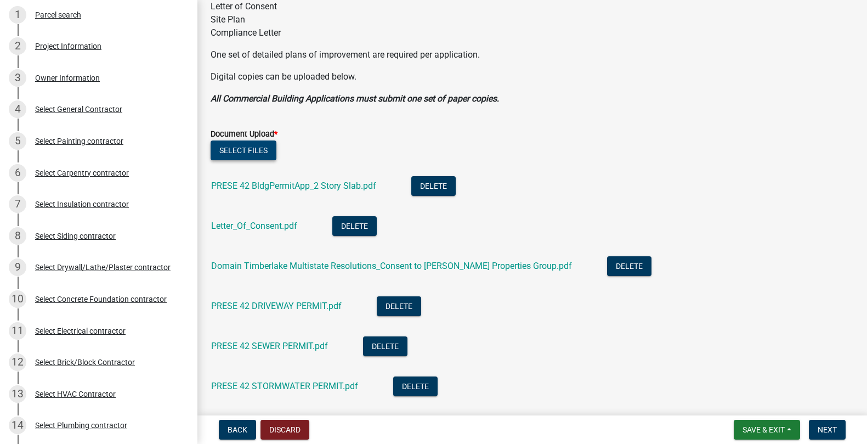
click at [254, 155] on button "Select files" at bounding box center [244, 150] width 66 height 20
click at [237, 153] on button "Select files" at bounding box center [244, 150] width 66 height 20
click at [237, 155] on button "Select files" at bounding box center [244, 150] width 66 height 20
click at [254, 150] on button "Select files" at bounding box center [244, 150] width 66 height 20
click at [235, 152] on button "Select files" at bounding box center [244, 150] width 66 height 20
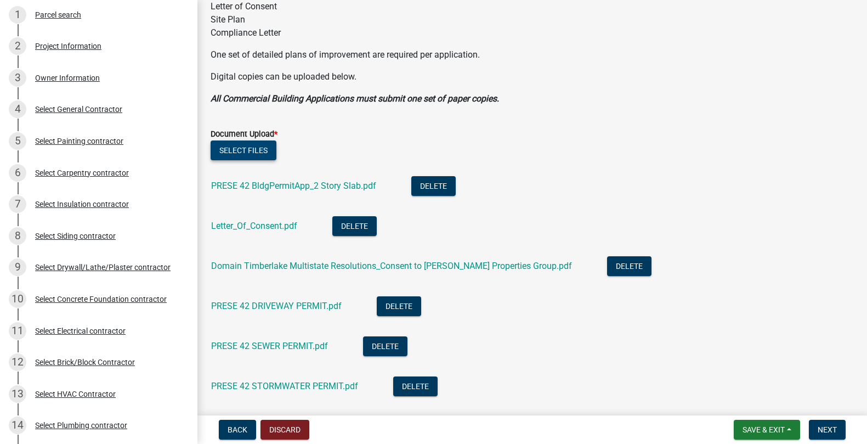
click at [239, 154] on button "Select files" at bounding box center [244, 150] width 66 height 20
click at [247, 152] on button "Select files" at bounding box center [244, 150] width 66 height 20
click at [236, 149] on button "Select files" at bounding box center [244, 150] width 66 height 20
click at [254, 150] on button "Select files" at bounding box center [244, 150] width 66 height 20
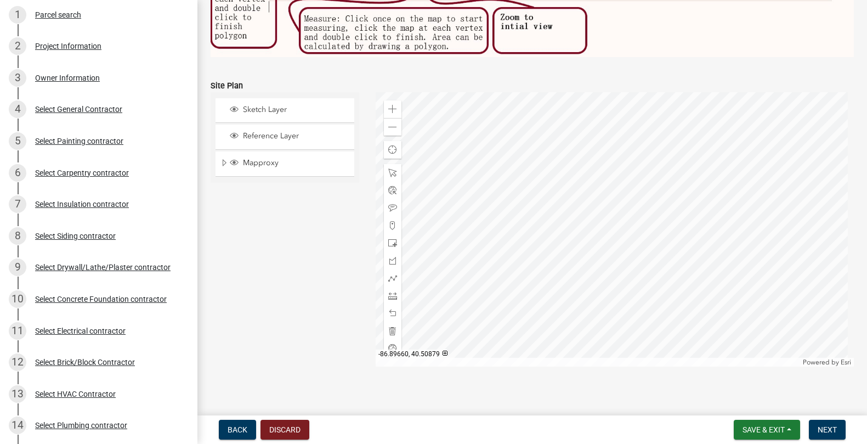
scroll to position [1292, 0]
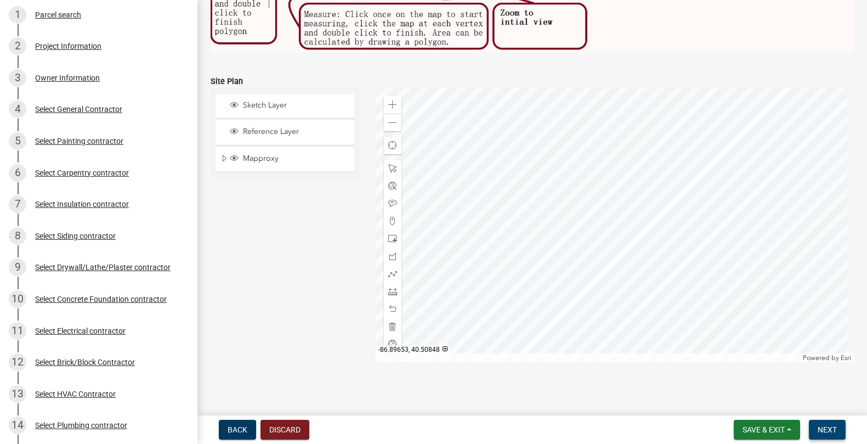
click at [829, 433] on span "Next" at bounding box center [827, 429] width 19 height 9
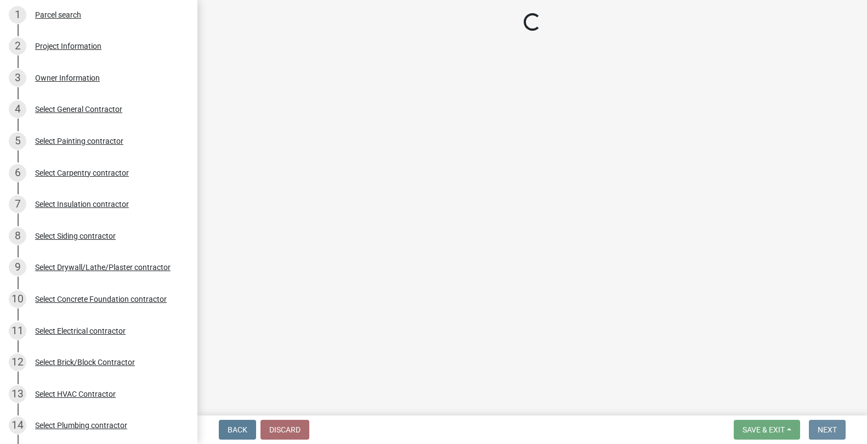
scroll to position [0, 0]
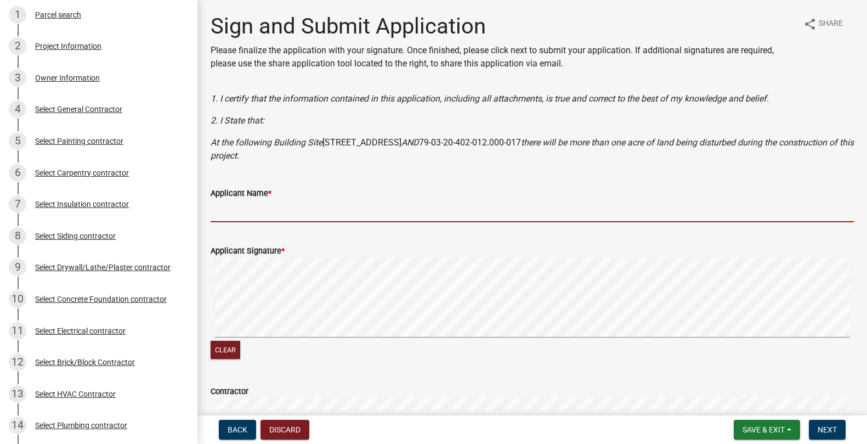
click at [304, 206] on input "Applicant Name *" at bounding box center [532, 211] width 643 height 22
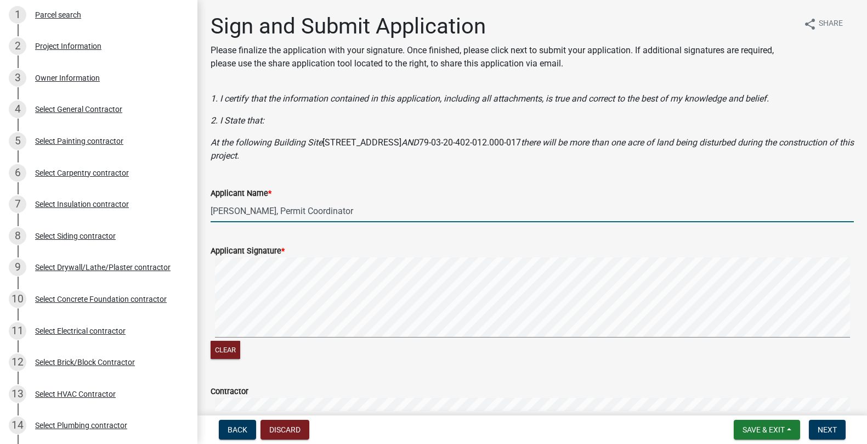
click at [260, 356] on div "Clear" at bounding box center [532, 309] width 643 height 104
click at [291, 365] on wm-data-entity-input "Applicant Signature * Clear" at bounding box center [532, 301] width 643 height 140
click at [323, 340] on signature-pad at bounding box center [532, 298] width 643 height 83
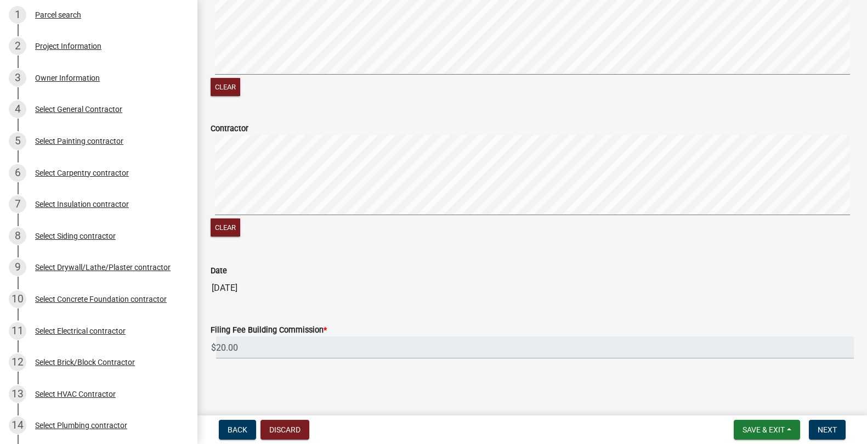
scroll to position [263, 0]
click at [827, 429] on span "Next" at bounding box center [827, 429] width 19 height 9
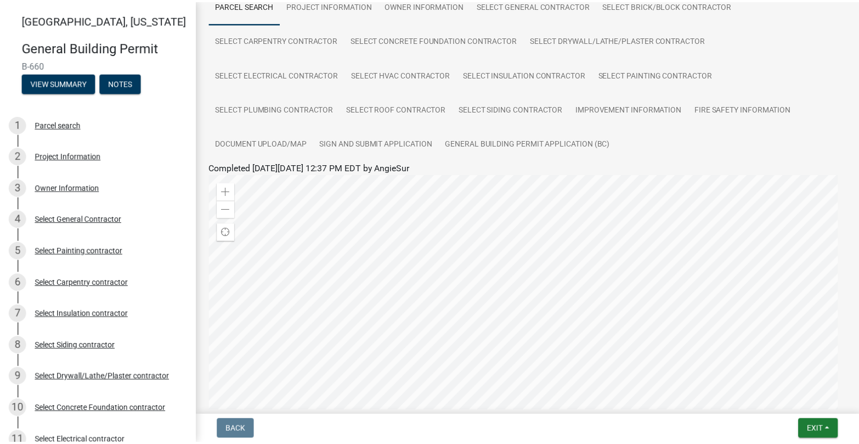
scroll to position [251, 0]
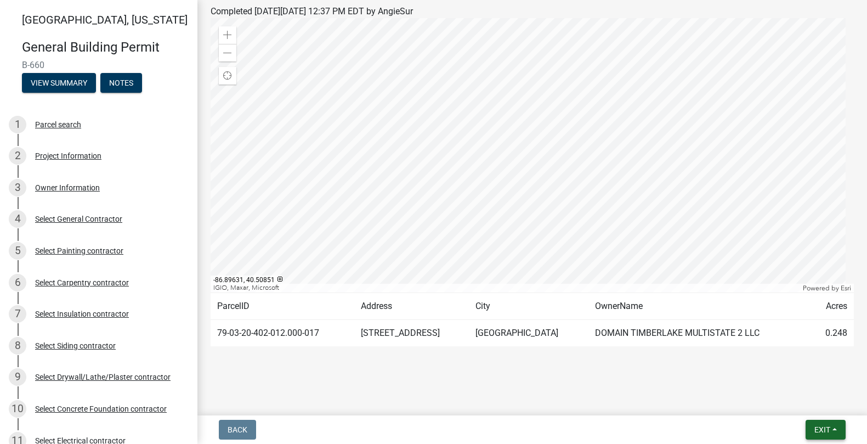
click at [828, 430] on span "Exit" at bounding box center [822, 429] width 16 height 9
click at [805, 403] on button "Save & Exit" at bounding box center [802, 401] width 88 height 26
